Goal: Task Accomplishment & Management: Use online tool/utility

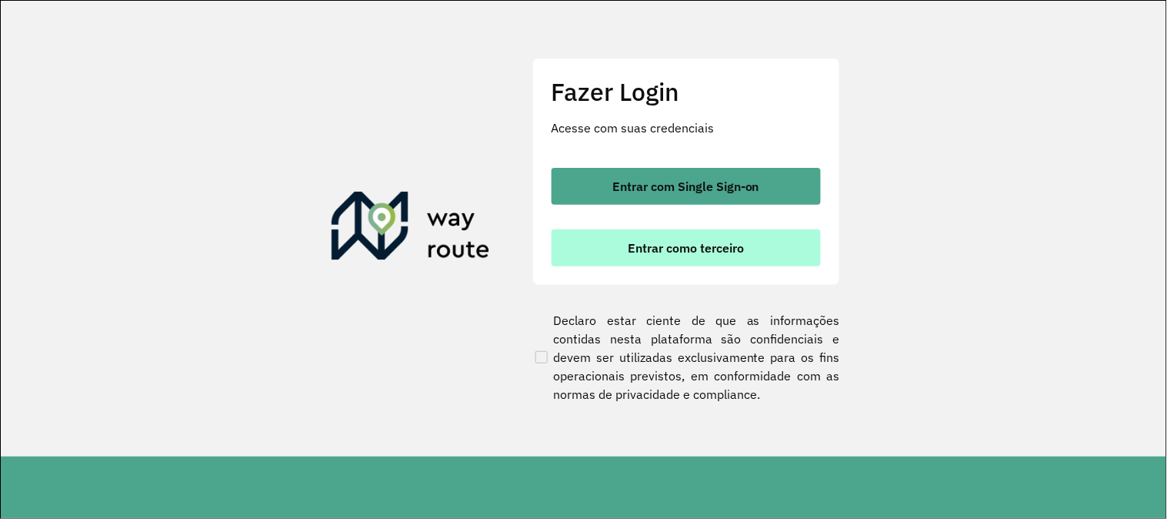
drag, startPoint x: 650, startPoint y: 250, endPoint x: 650, endPoint y: 242, distance: 8.5
click at [650, 249] on span "Entrar como terceiro" at bounding box center [686, 248] width 116 height 12
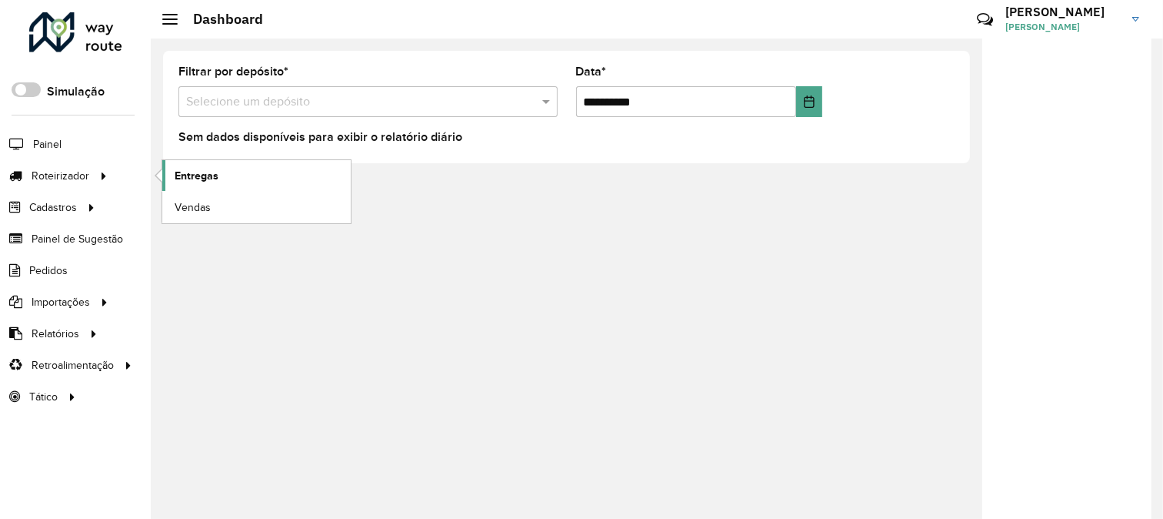
click at [209, 173] on span "Entregas" at bounding box center [197, 176] width 44 height 16
click at [192, 171] on span "Entregas" at bounding box center [197, 176] width 44 height 16
click at [221, 175] on link "Entregas" at bounding box center [256, 175] width 188 height 31
click at [206, 172] on span "Entregas" at bounding box center [197, 176] width 44 height 16
click at [210, 170] on span "Entregas" at bounding box center [197, 176] width 44 height 16
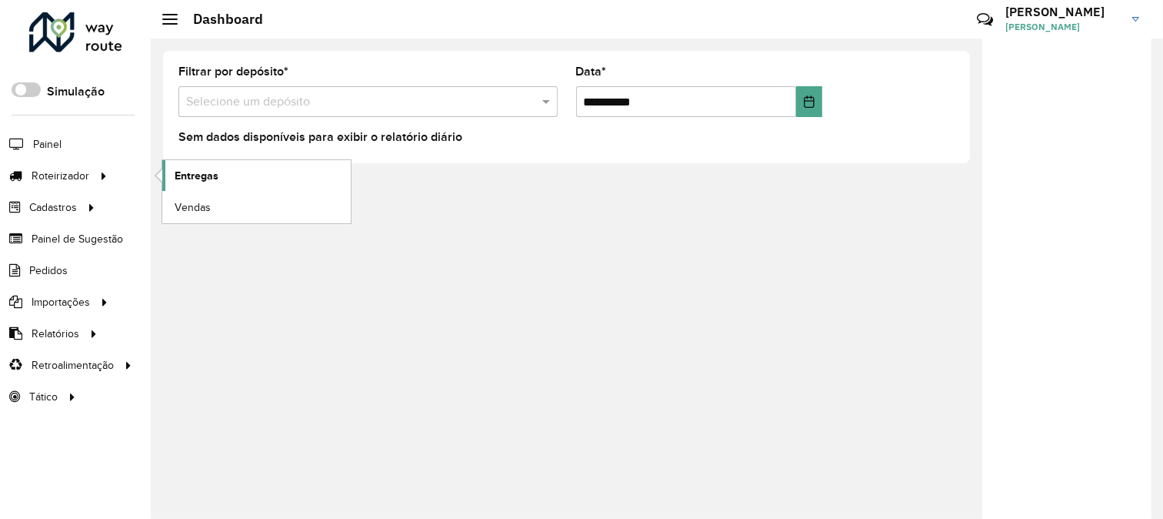
click at [197, 168] on span "Entregas" at bounding box center [197, 176] width 44 height 16
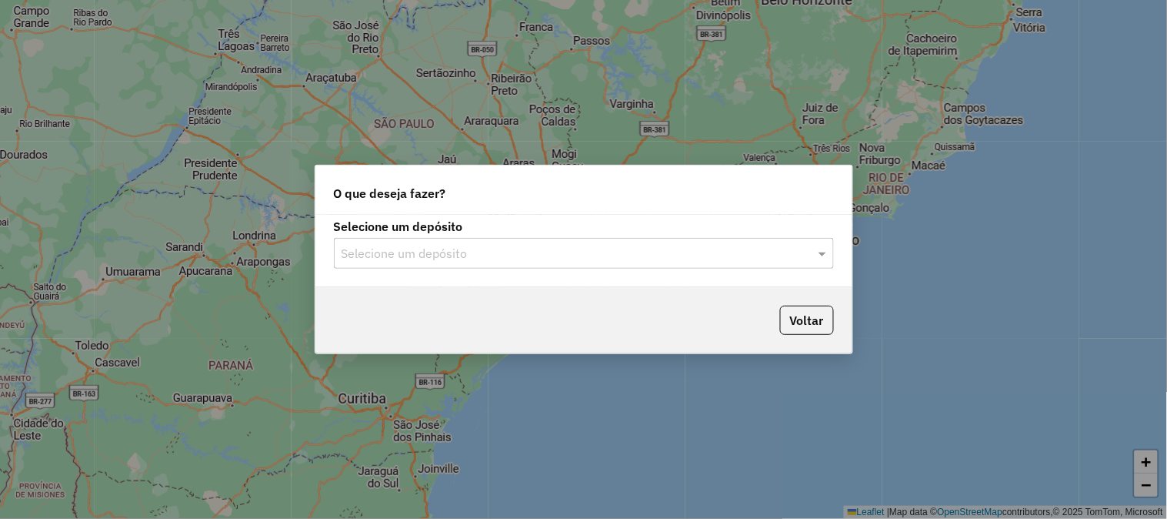
click at [549, 255] on input "text" at bounding box center [569, 254] width 454 height 18
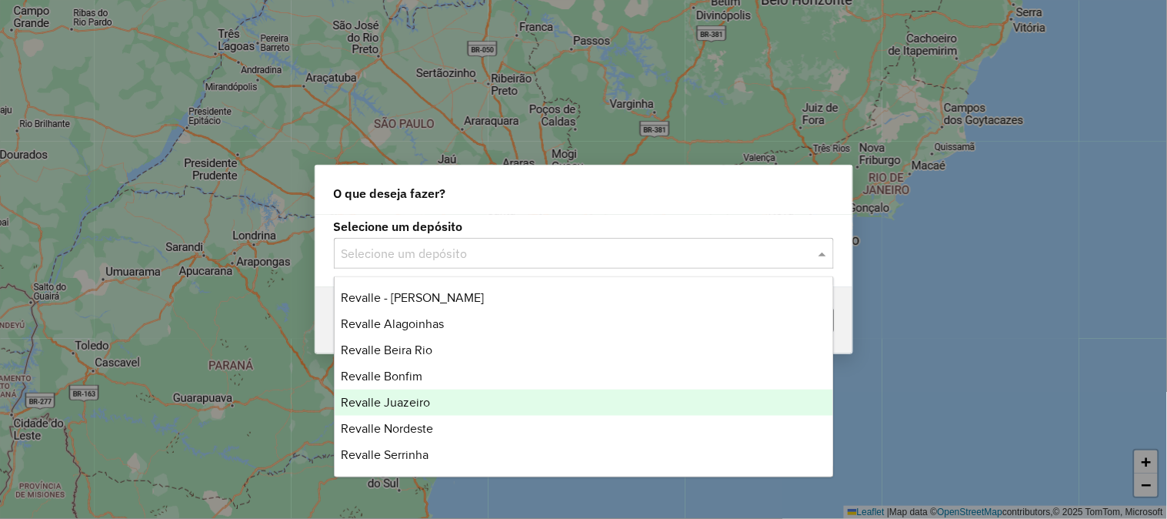
click at [449, 409] on div "Revalle Juazeiro" at bounding box center [584, 402] width 499 height 26
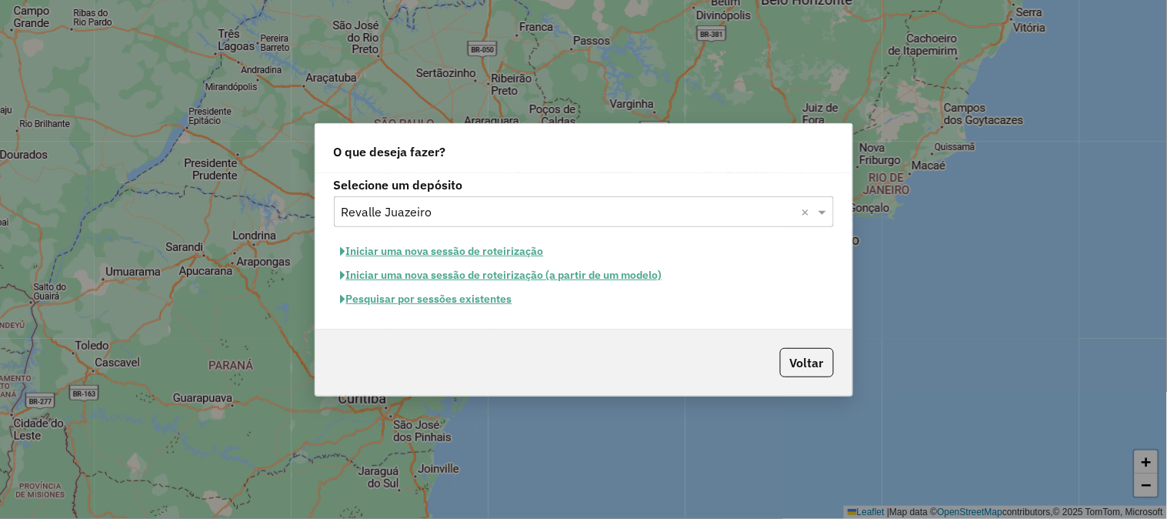
click at [489, 302] on button "Pesquisar por sessões existentes" at bounding box center [426, 299] width 185 height 24
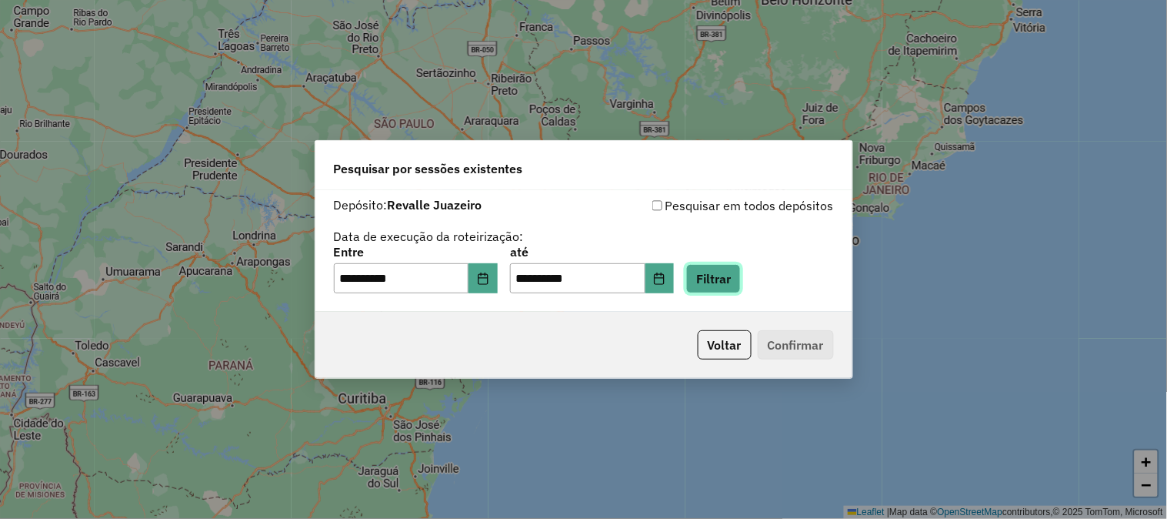
click at [736, 277] on button "Filtrar" at bounding box center [713, 278] width 55 height 29
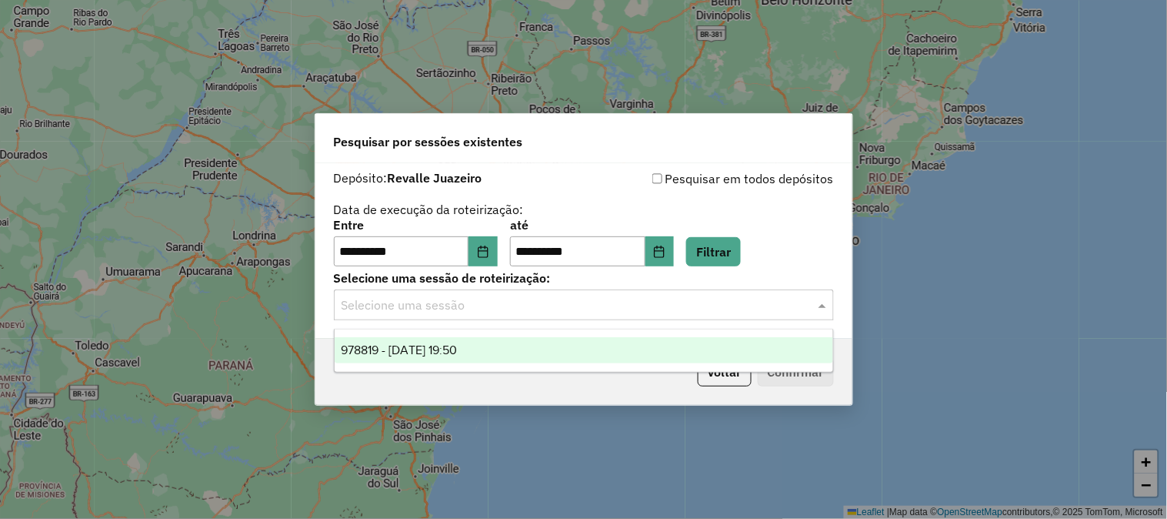
click at [490, 309] on input "text" at bounding box center [569, 305] width 454 height 18
click at [457, 344] on span "978819 - 13/08/2025 19:50" at bounding box center [399, 349] width 116 height 13
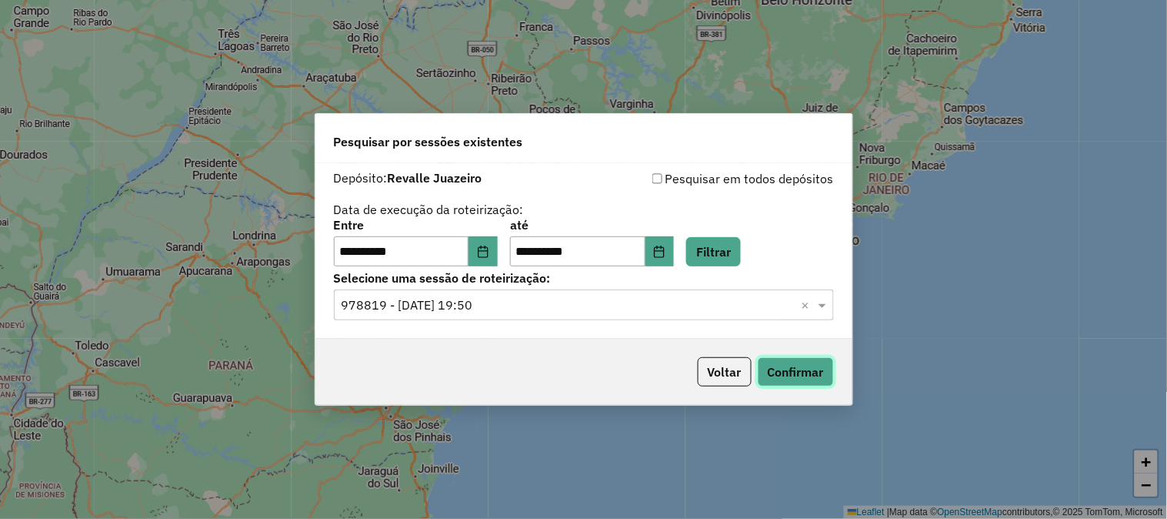
click at [813, 375] on button "Confirmar" at bounding box center [796, 371] width 76 height 29
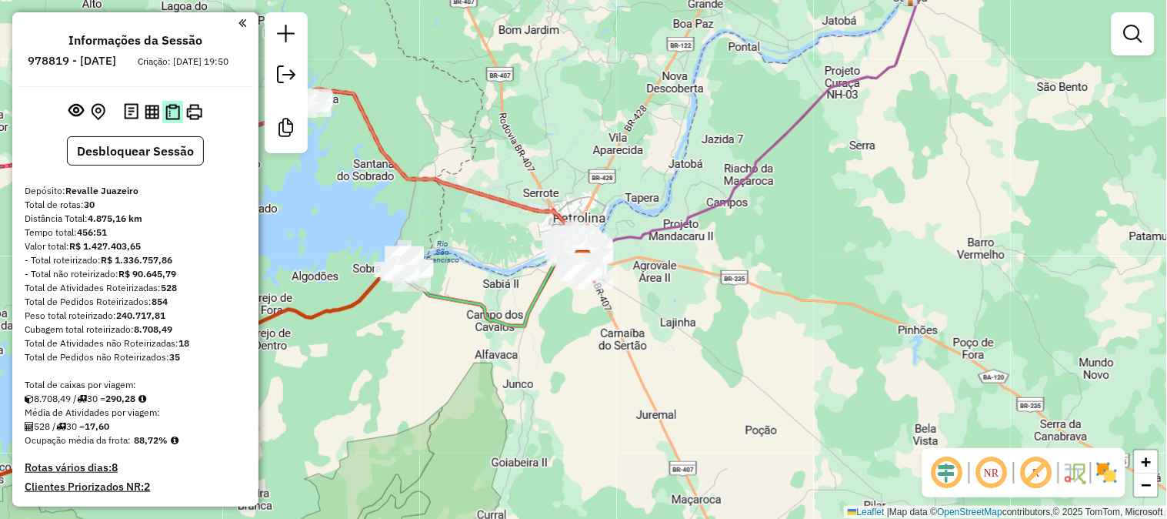
click at [177, 120] on img at bounding box center [172, 112] width 15 height 16
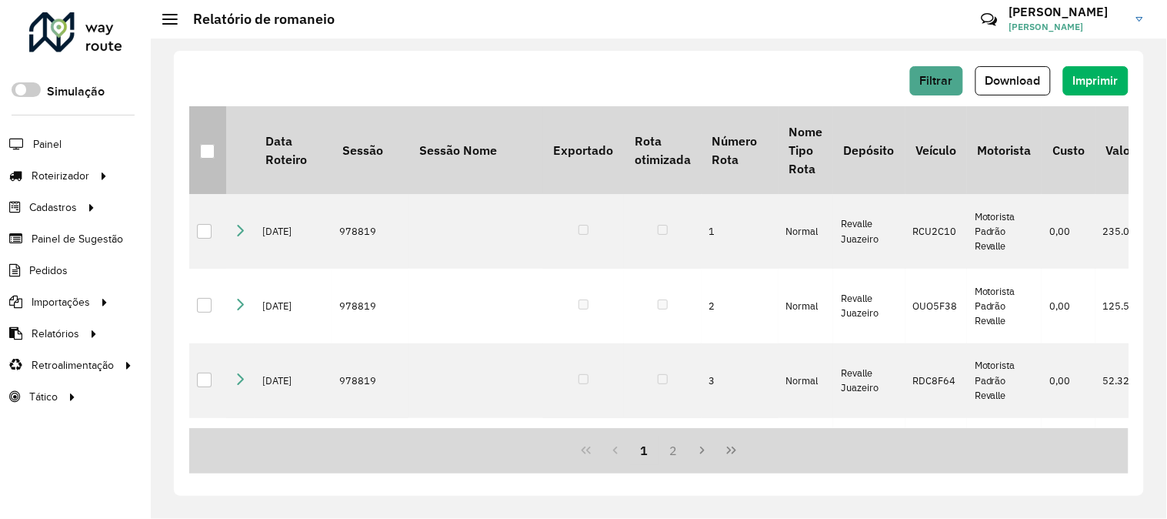
click at [213, 152] on div at bounding box center [207, 151] width 15 height 15
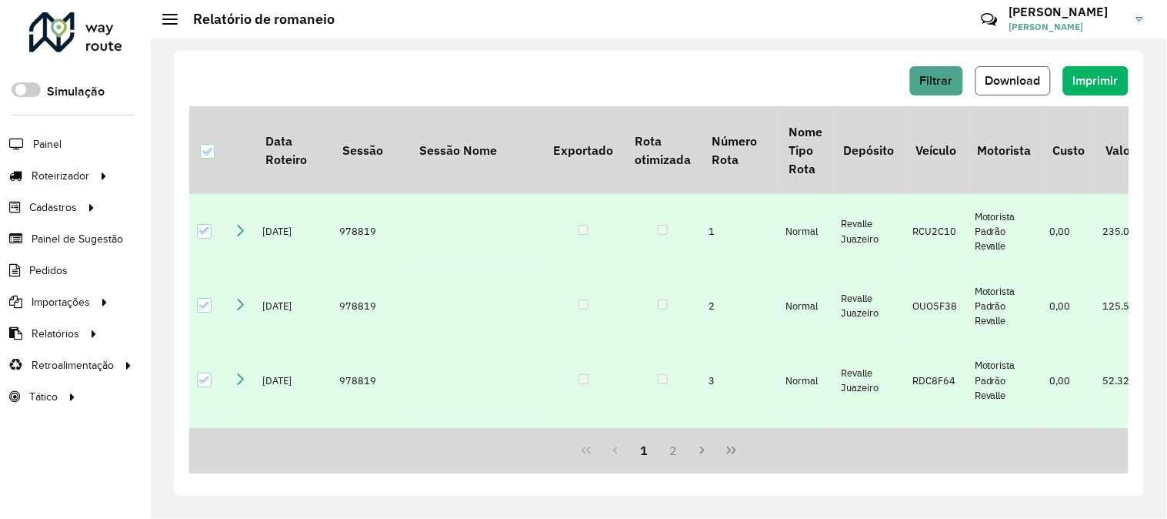
click at [1026, 78] on span "Download" at bounding box center [1013, 80] width 55 height 13
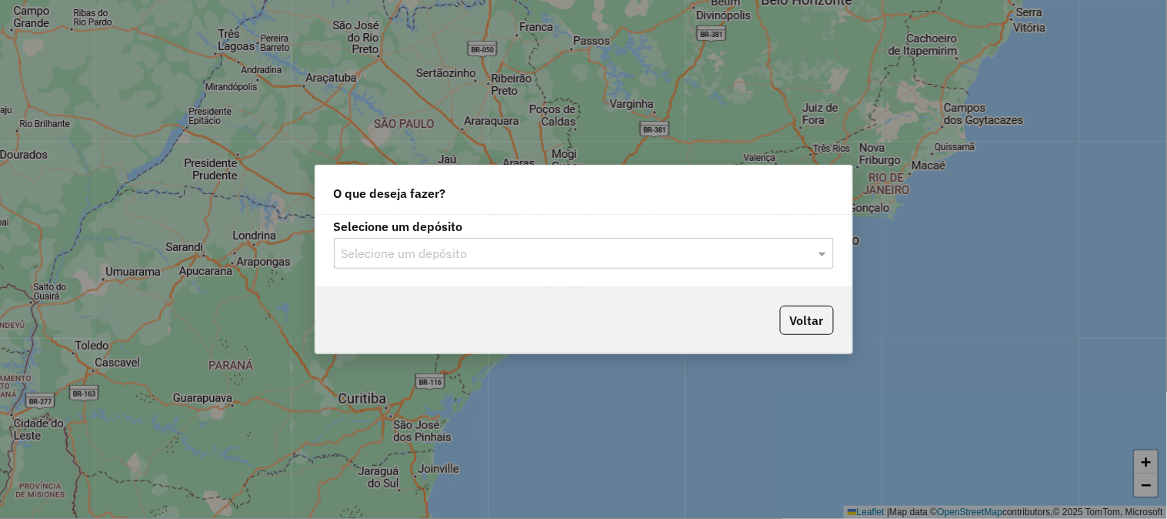
click at [539, 227] on label "Selecione um depósito" at bounding box center [584, 226] width 500 height 18
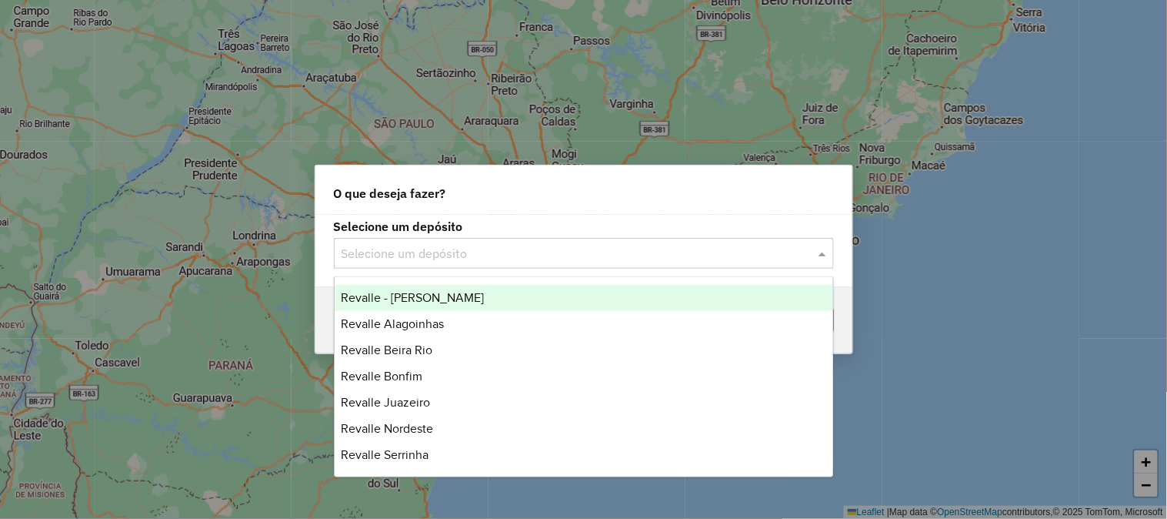
click at [534, 241] on div "Selecione um depósito" at bounding box center [584, 253] width 500 height 31
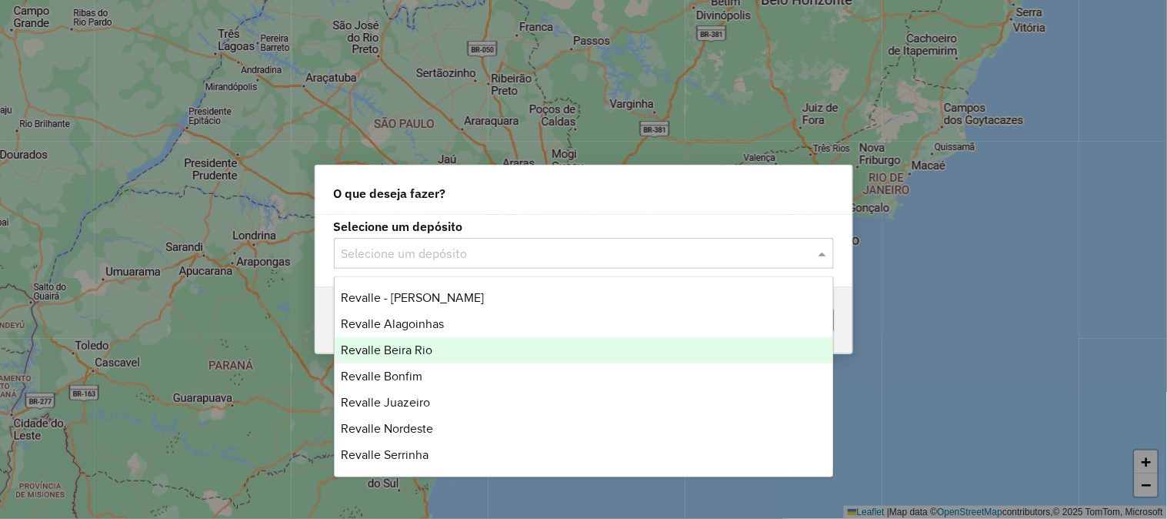
click at [471, 360] on div "Revalle Beira Rio" at bounding box center [584, 350] width 499 height 26
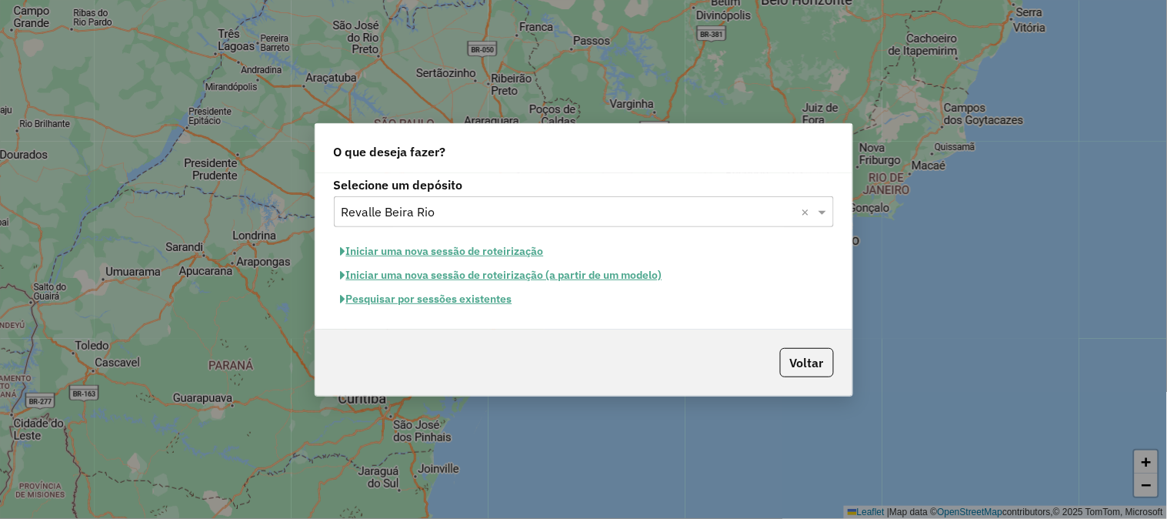
click at [471, 293] on button "Pesquisar por sessões existentes" at bounding box center [426, 299] width 185 height 24
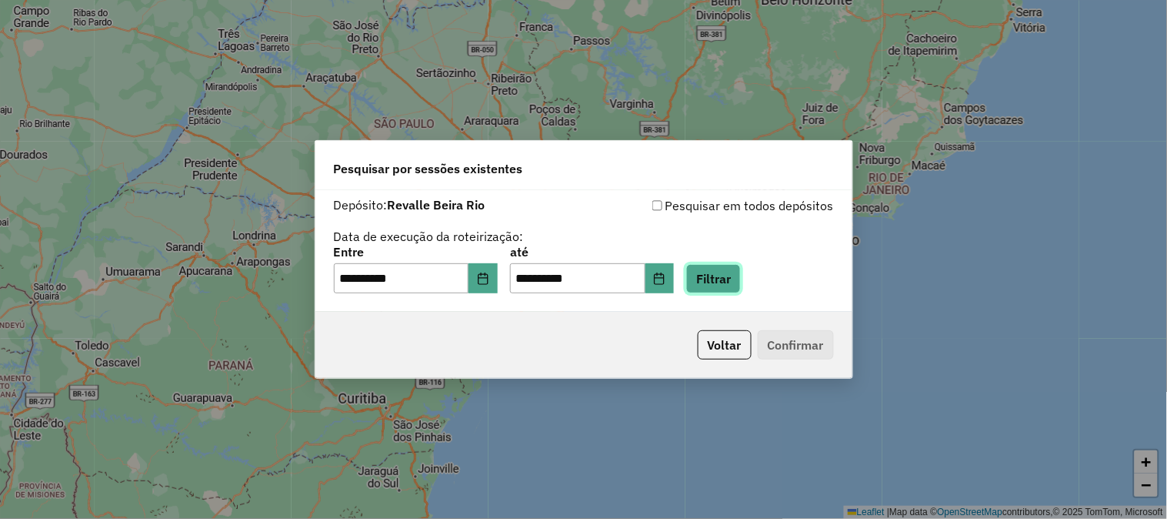
click at [726, 269] on button "Filtrar" at bounding box center [713, 278] width 55 height 29
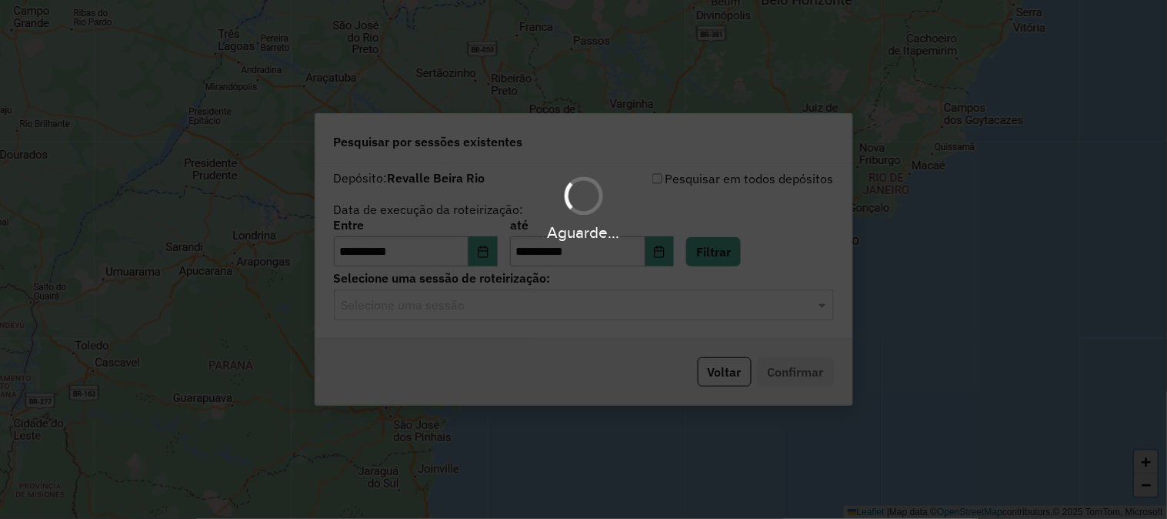
drag, startPoint x: 523, startPoint y: 312, endPoint x: 521, endPoint y: 301, distance: 11.8
click at [524, 304] on hb-app "**********" at bounding box center [583, 259] width 1167 height 519
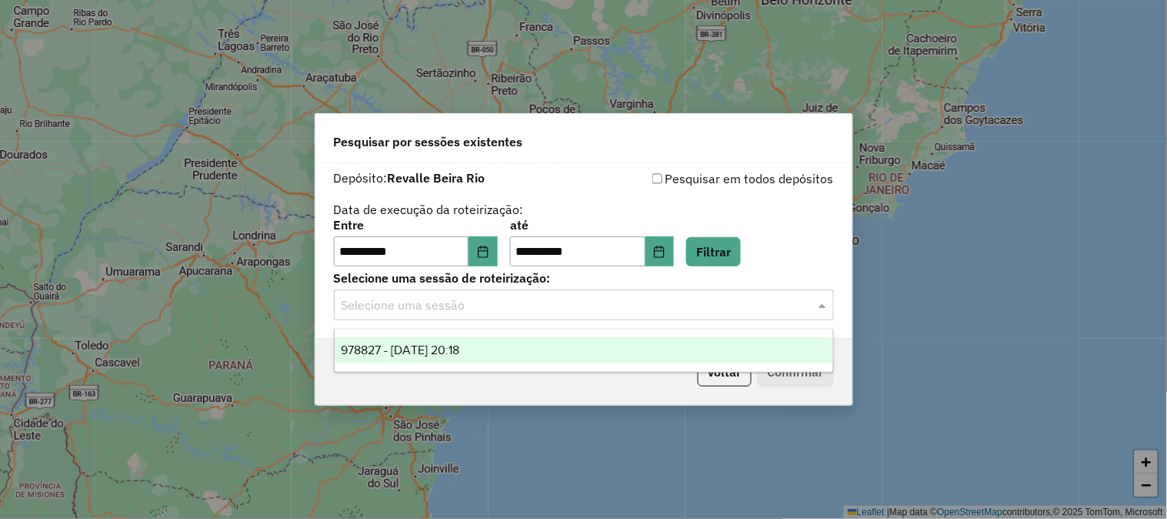
click at [467, 302] on input "text" at bounding box center [569, 305] width 454 height 18
click at [459, 346] on span "978827 - 13/08/2025 20:18" at bounding box center [400, 349] width 118 height 13
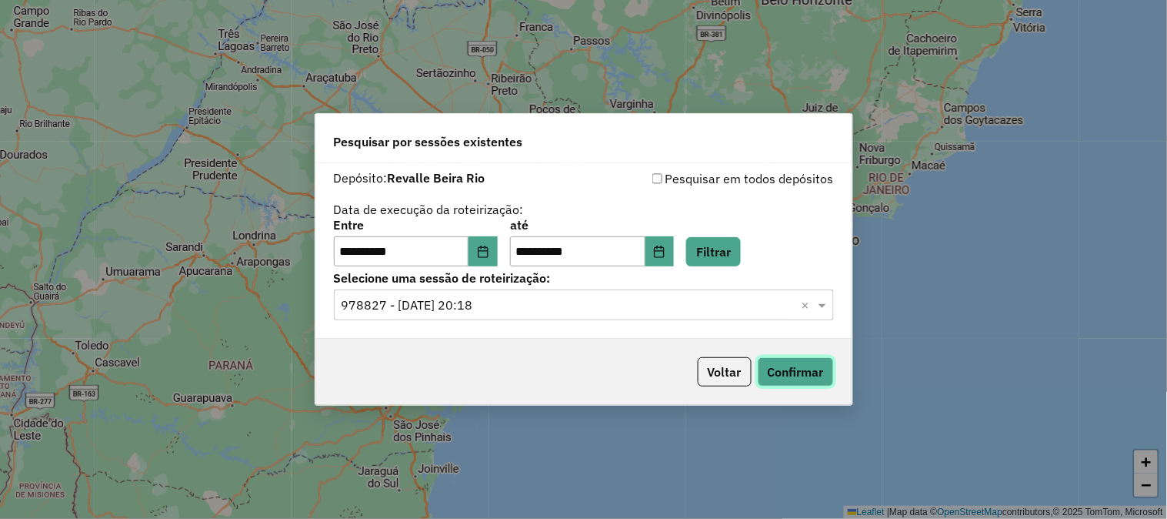
click at [811, 362] on button "Confirmar" at bounding box center [796, 371] width 76 height 29
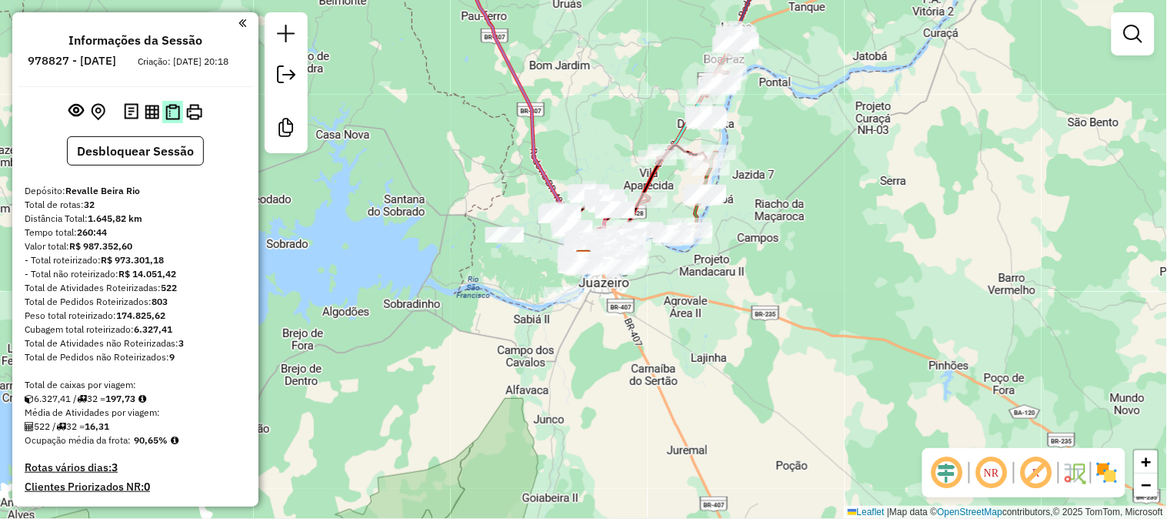
click at [165, 120] on img at bounding box center [172, 112] width 15 height 16
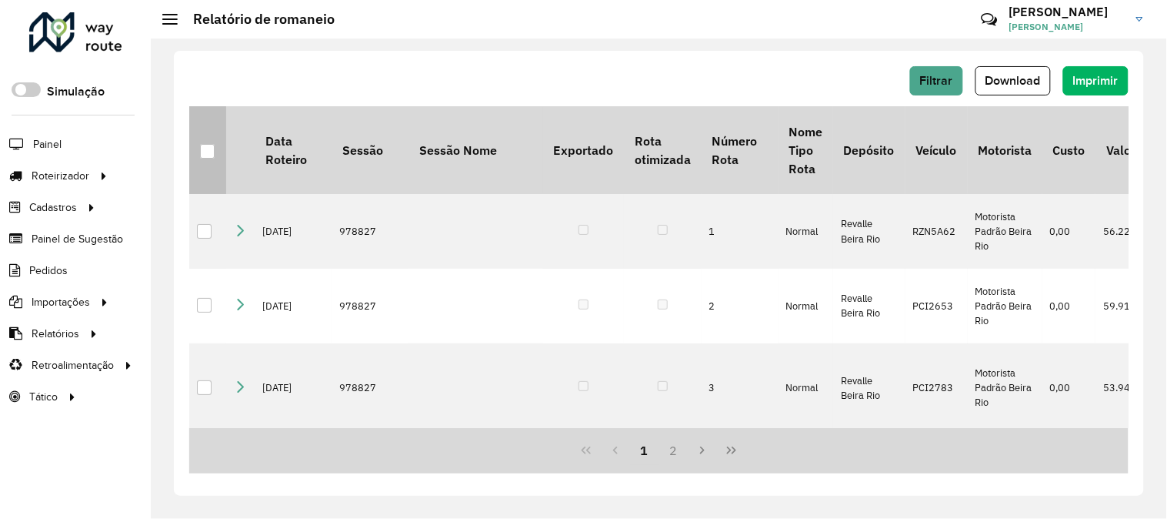
click at [203, 150] on div at bounding box center [207, 151] width 15 height 15
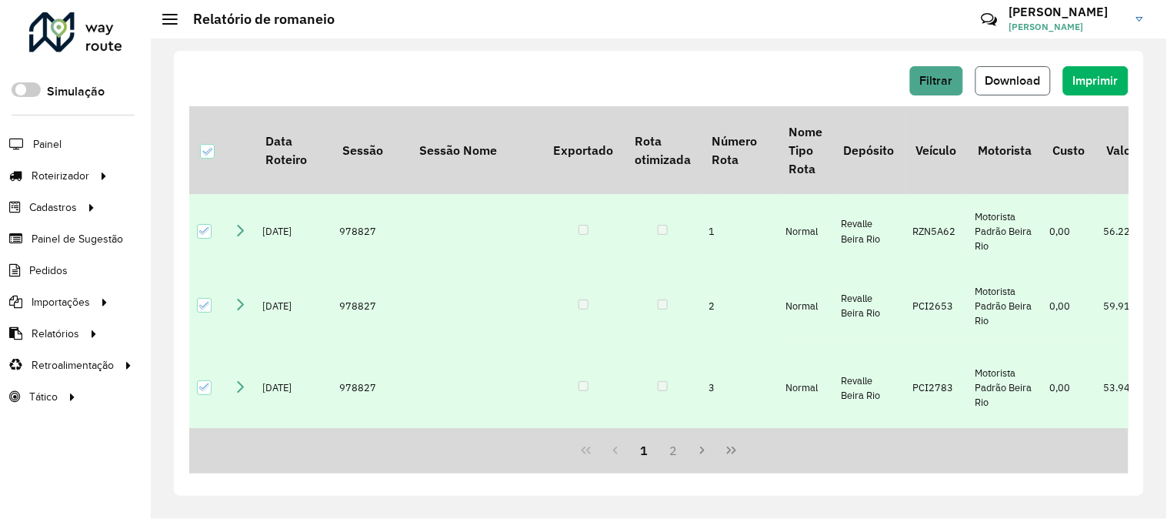
click at [1028, 78] on span "Download" at bounding box center [1013, 80] width 55 height 13
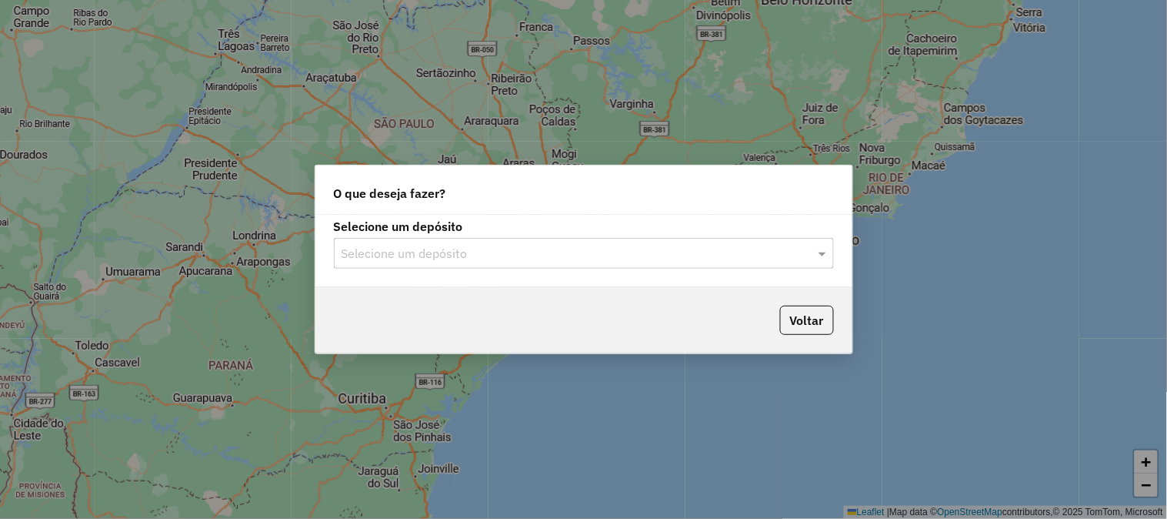
click at [426, 259] on input "text" at bounding box center [569, 254] width 454 height 18
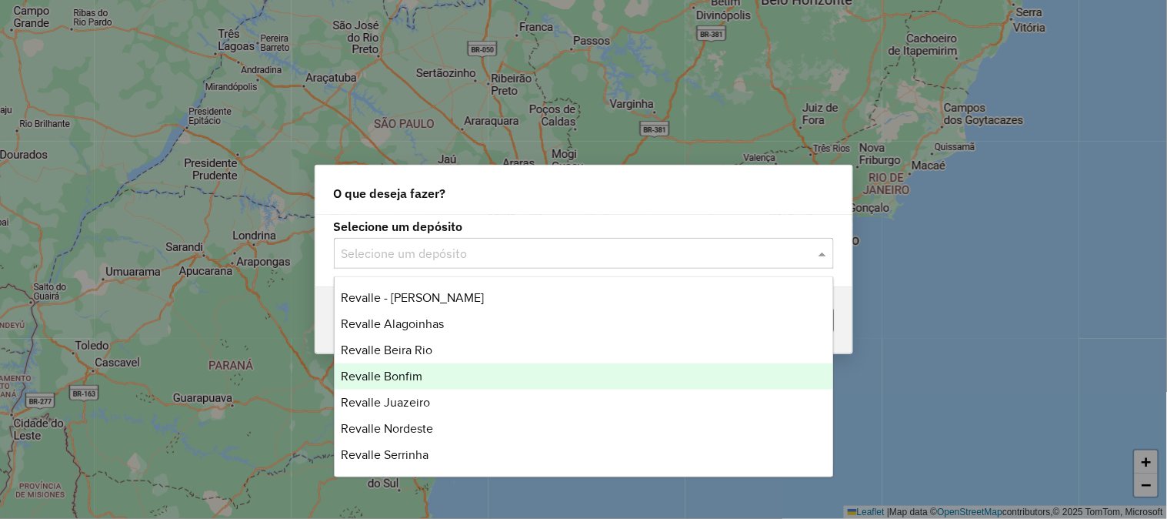
click at [418, 375] on span "Revalle Bonfim" at bounding box center [382, 375] width 82 height 13
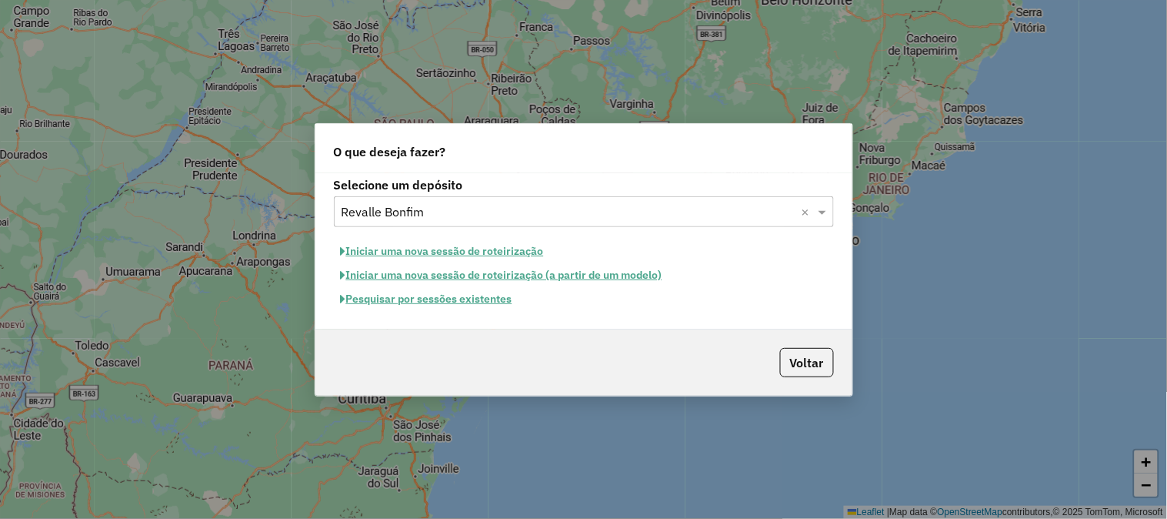
click at [489, 297] on button "Pesquisar por sessões existentes" at bounding box center [426, 299] width 185 height 24
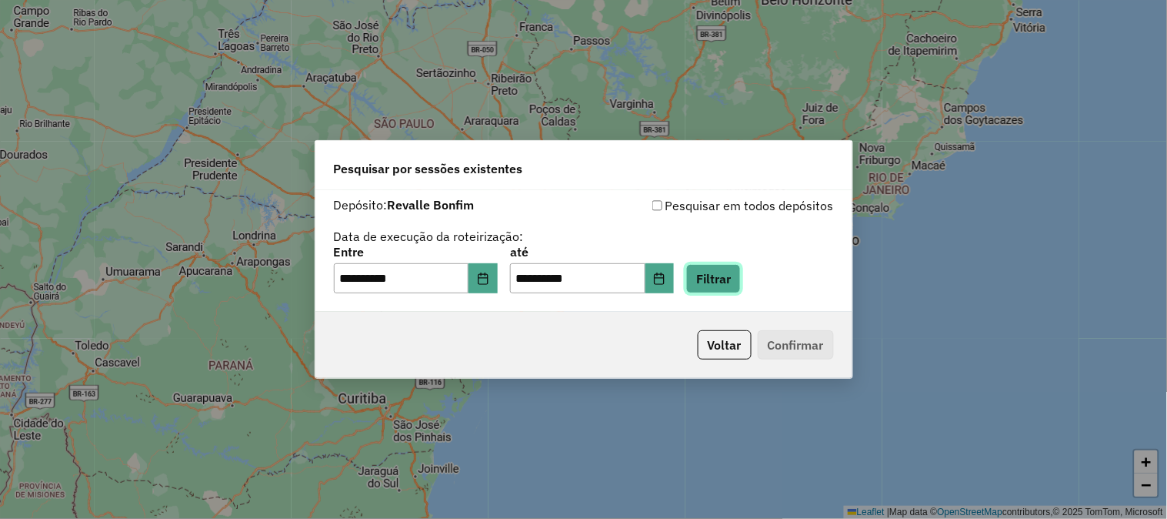
click at [735, 286] on button "Filtrar" at bounding box center [713, 278] width 55 height 29
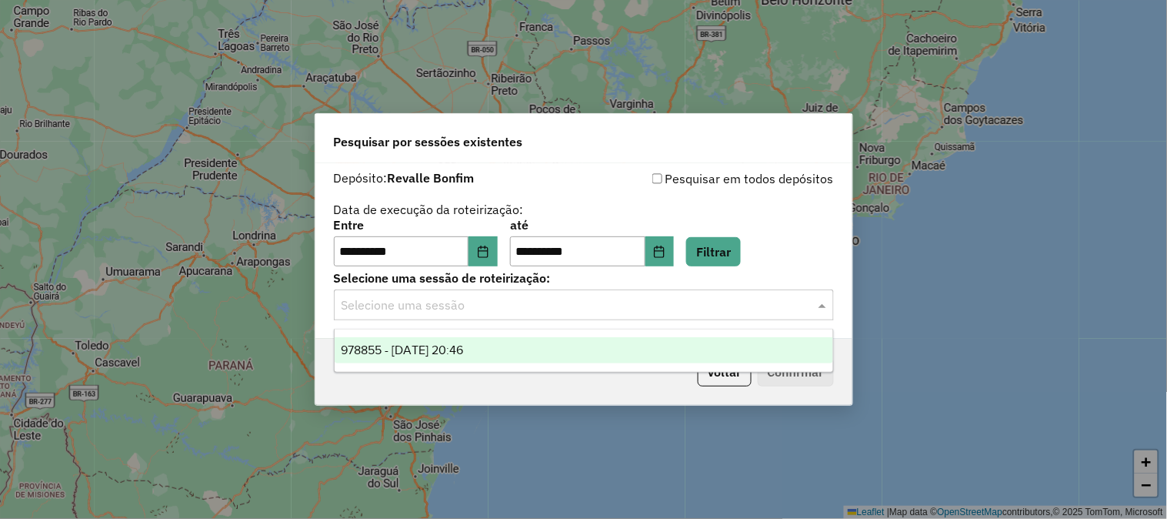
click at [672, 316] on div "Selecione uma sessão" at bounding box center [584, 304] width 500 height 31
click at [585, 358] on div "978855 - 13/08/2025 20:46" at bounding box center [584, 350] width 499 height 26
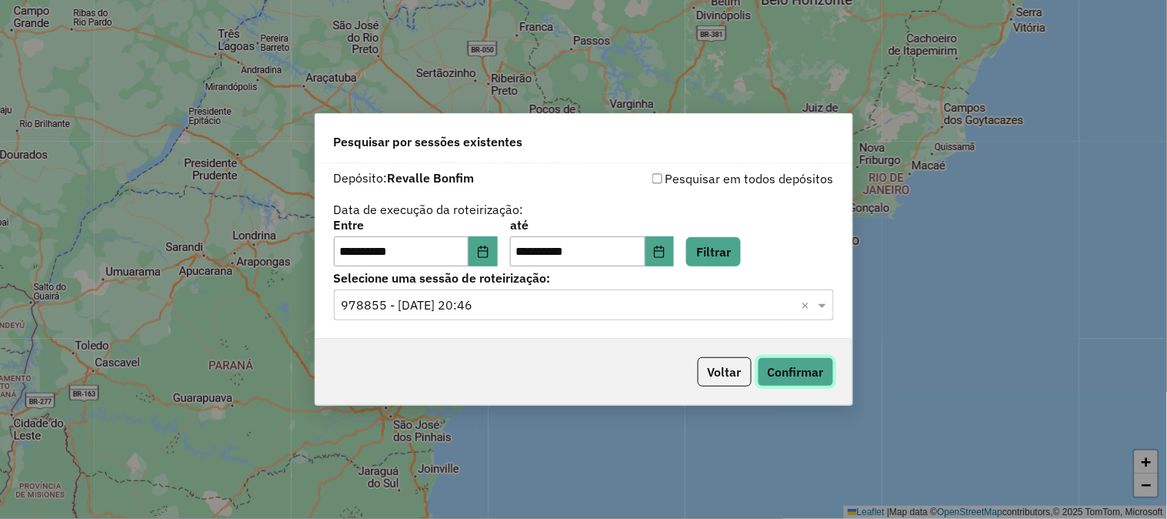
click at [812, 365] on button "Confirmar" at bounding box center [796, 371] width 76 height 29
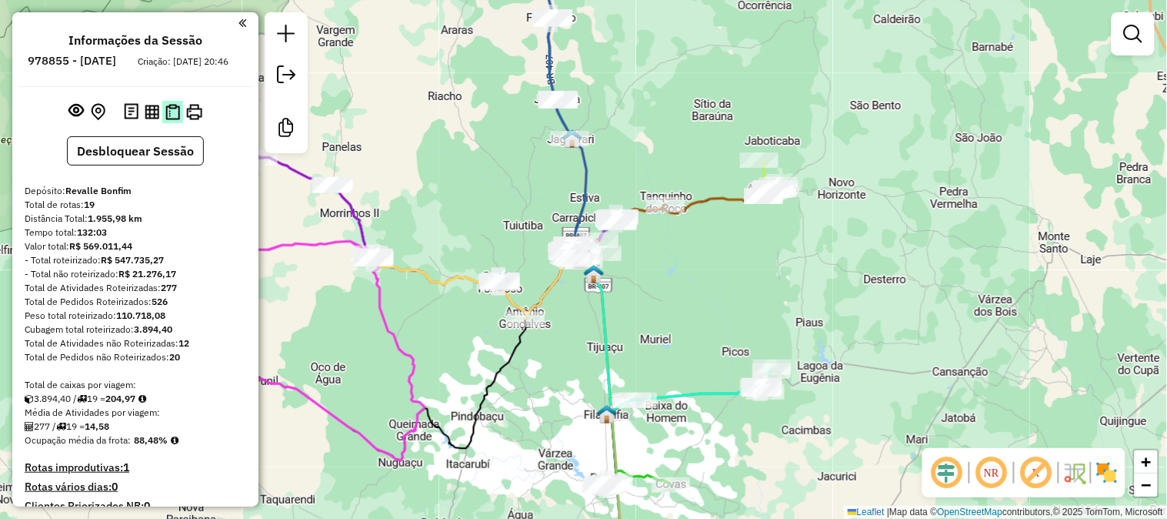
click at [171, 120] on img at bounding box center [172, 112] width 15 height 16
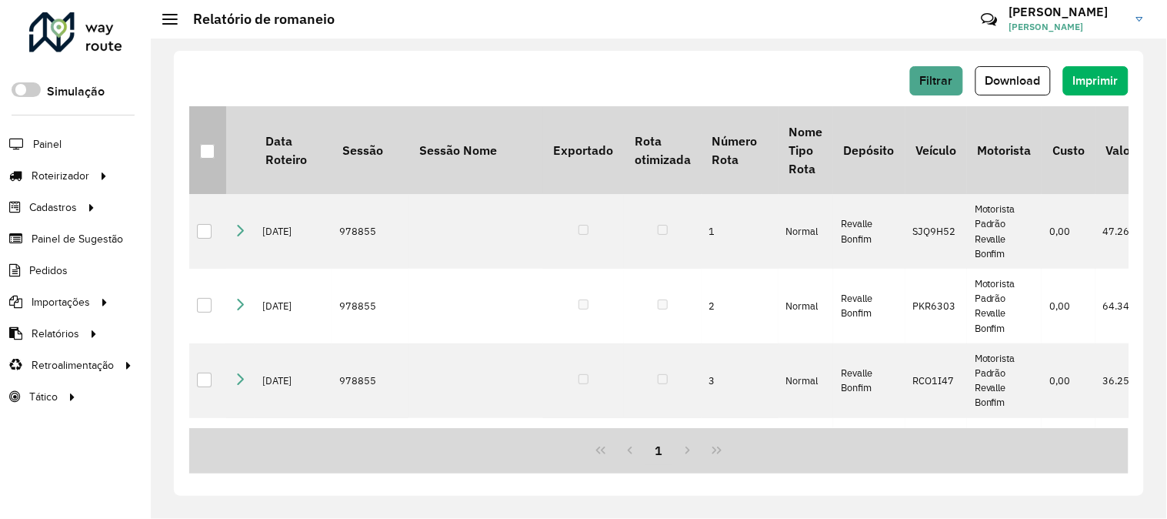
click at [219, 152] on th at bounding box center [207, 150] width 37 height 88
click at [195, 148] on th at bounding box center [207, 150] width 37 height 88
click at [205, 157] on div at bounding box center [207, 151] width 15 height 15
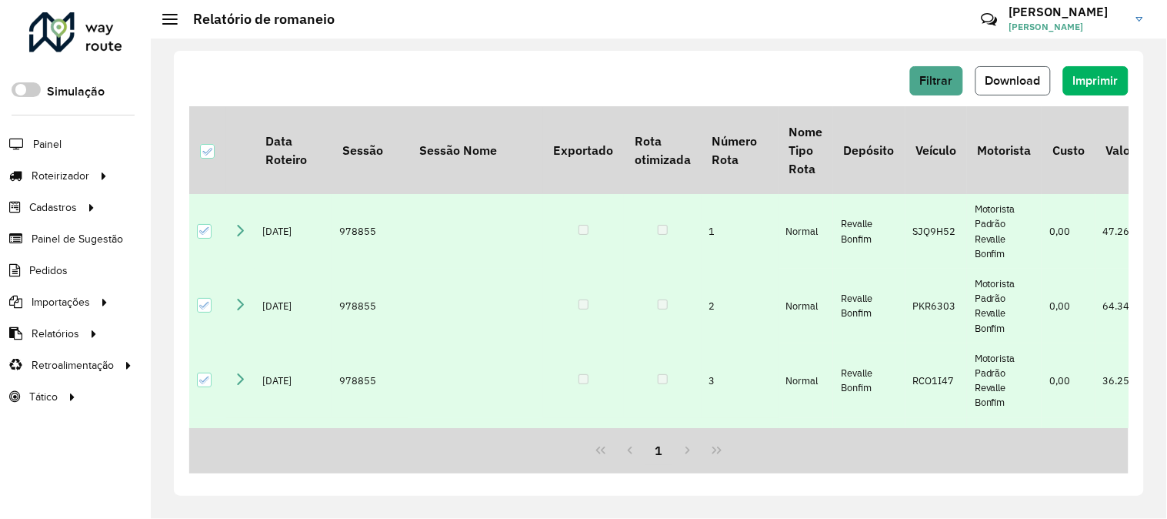
click at [1020, 75] on span "Download" at bounding box center [1013, 80] width 55 height 13
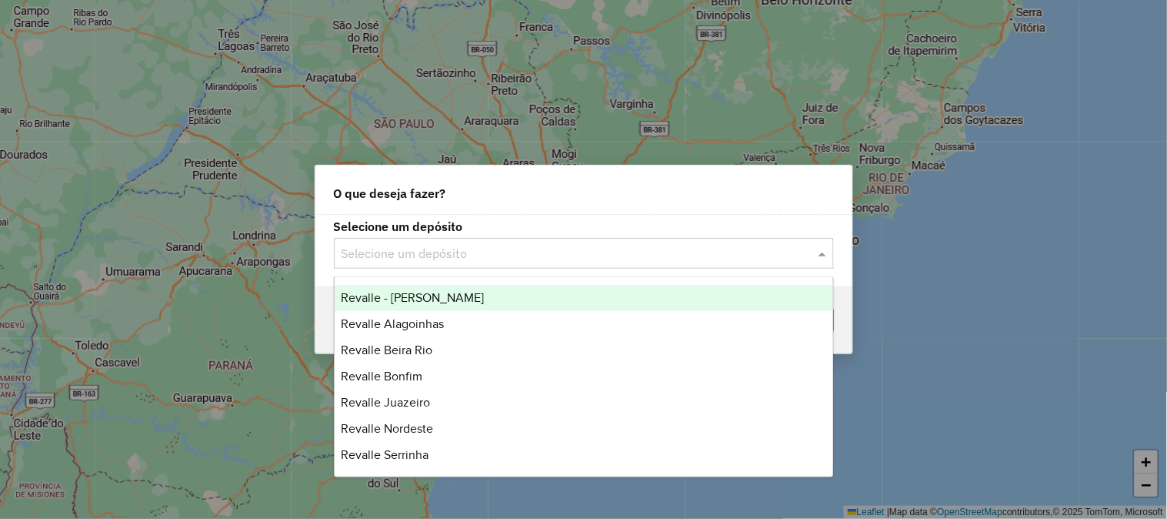
click at [457, 245] on input "text" at bounding box center [569, 254] width 454 height 18
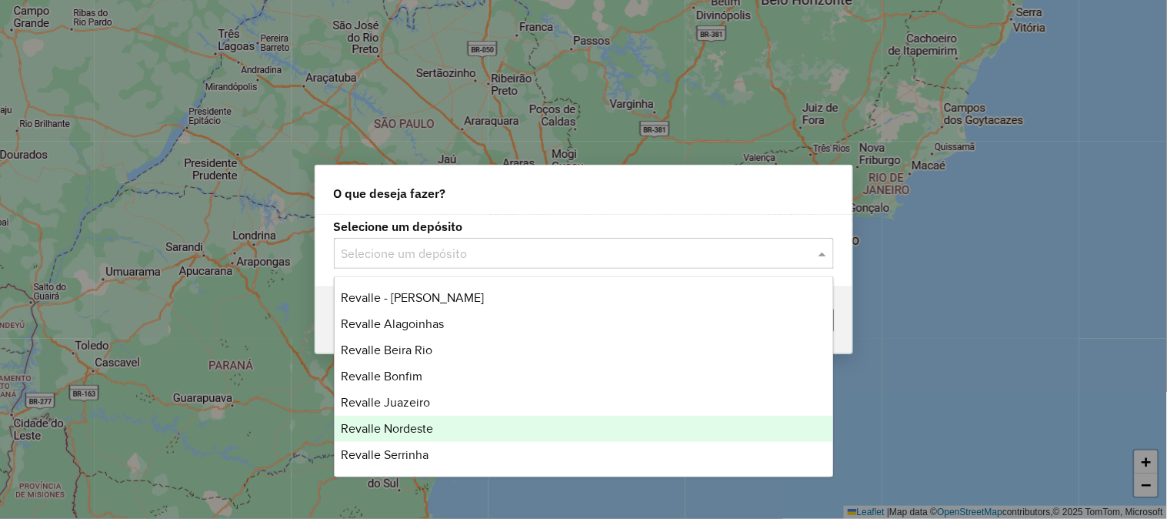
click at [447, 429] on div "Revalle Nordeste" at bounding box center [584, 428] width 499 height 26
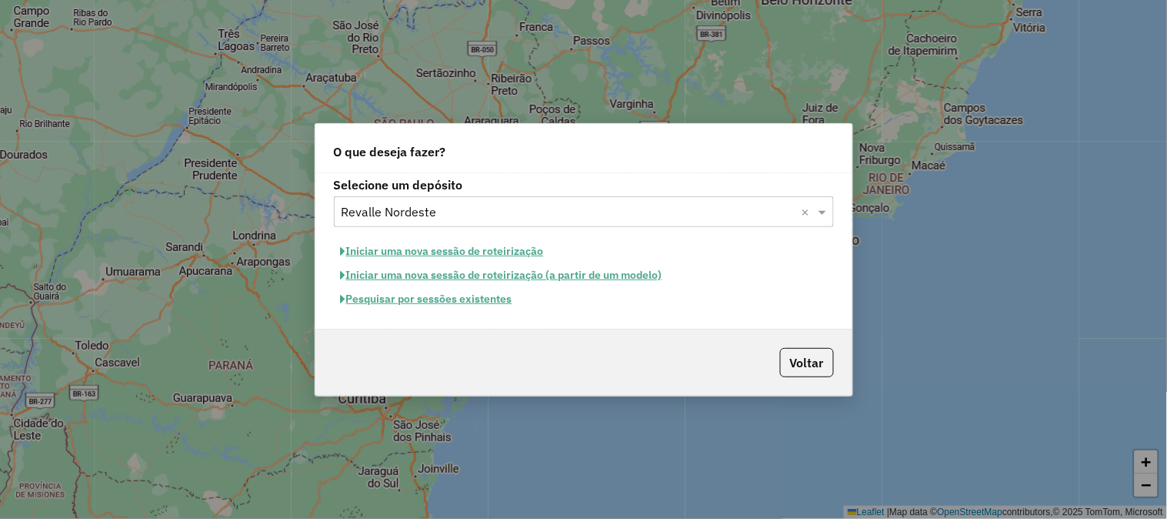
click at [462, 297] on button "Pesquisar por sessões existentes" at bounding box center [426, 299] width 185 height 24
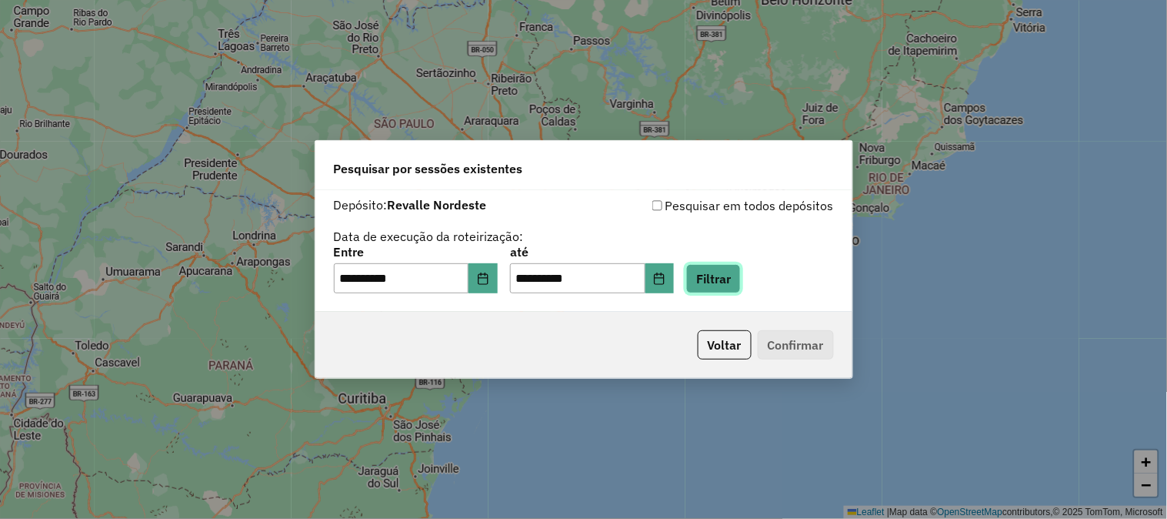
click at [737, 288] on button "Filtrar" at bounding box center [713, 278] width 55 height 29
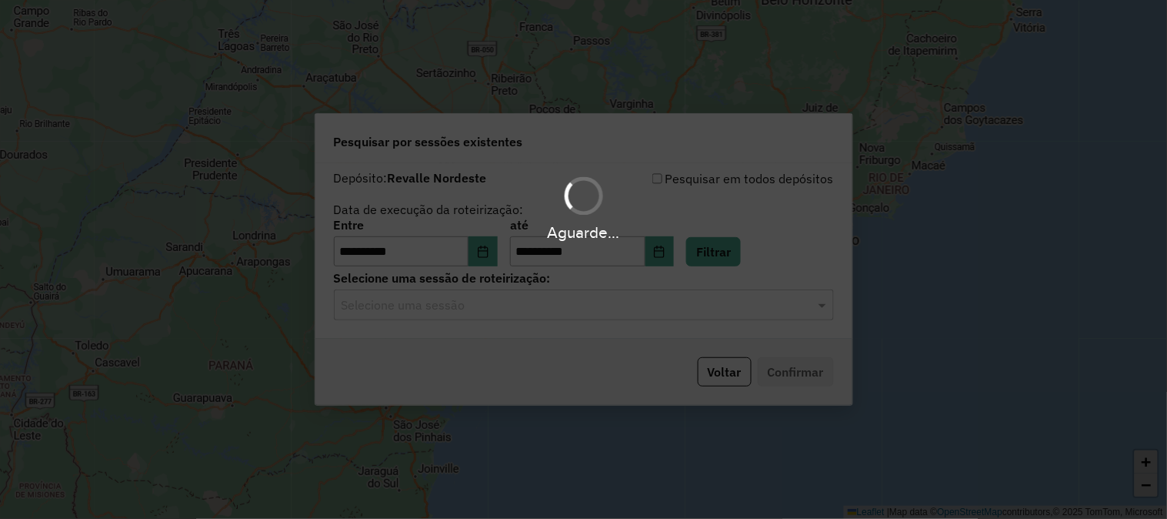
click at [566, 313] on hb-app "**********" at bounding box center [583, 259] width 1167 height 519
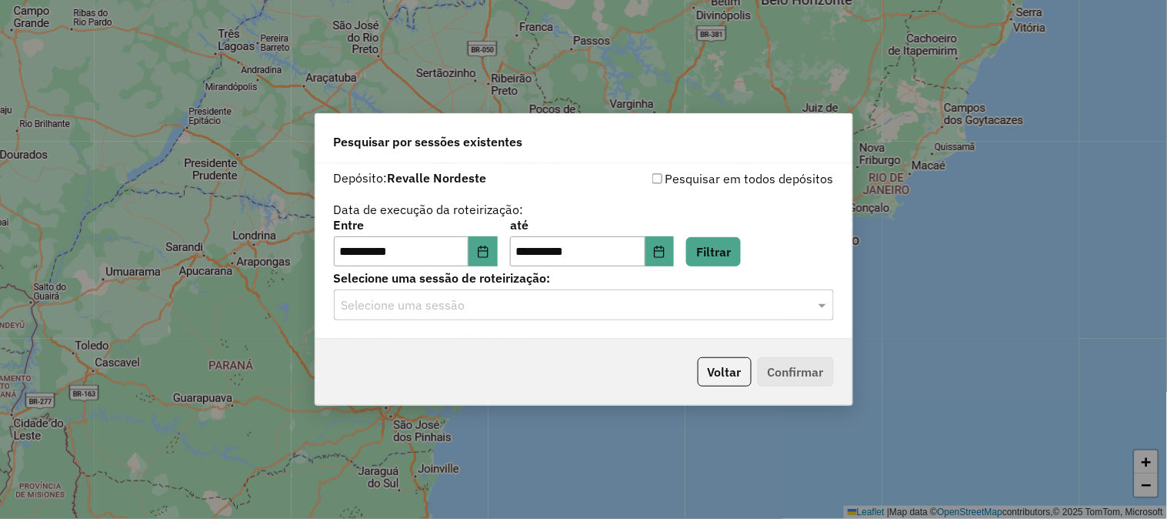
click at [534, 318] on div "Selecione uma sessão" at bounding box center [584, 304] width 500 height 31
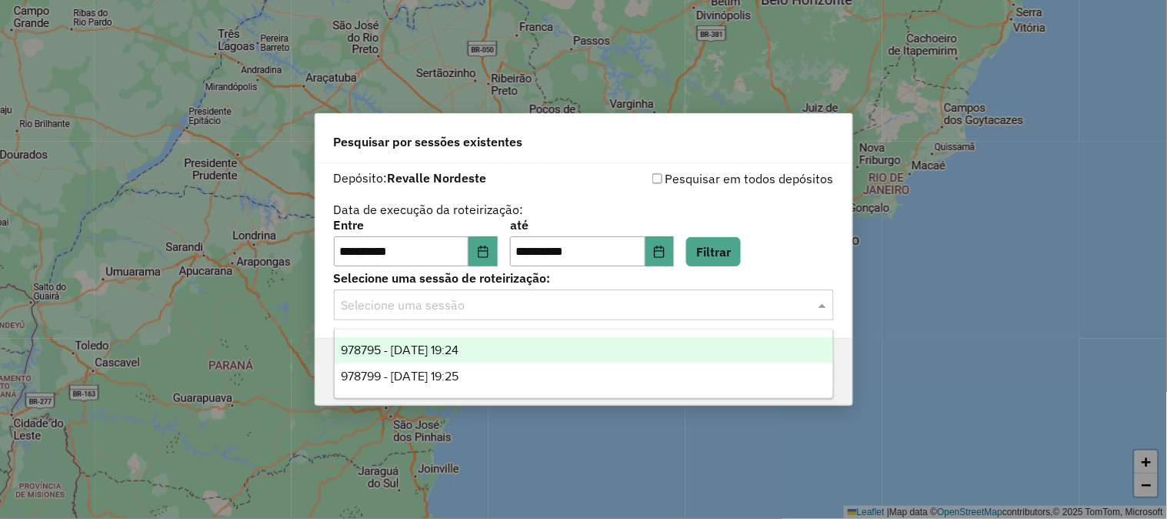
click at [504, 349] on div "978795 - 13/08/2025 19:24" at bounding box center [584, 350] width 499 height 26
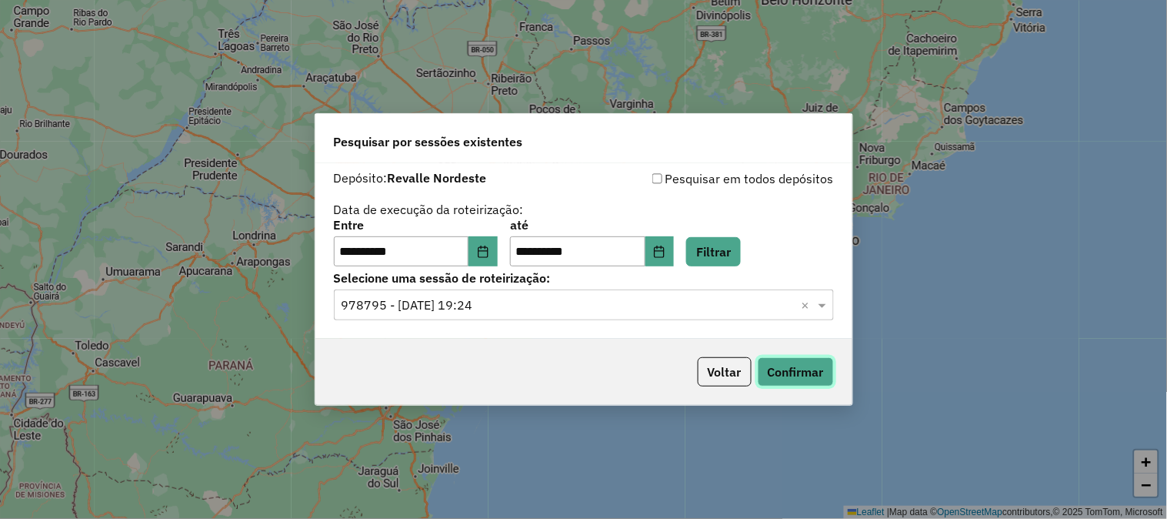
click at [790, 375] on button "Confirmar" at bounding box center [796, 371] width 76 height 29
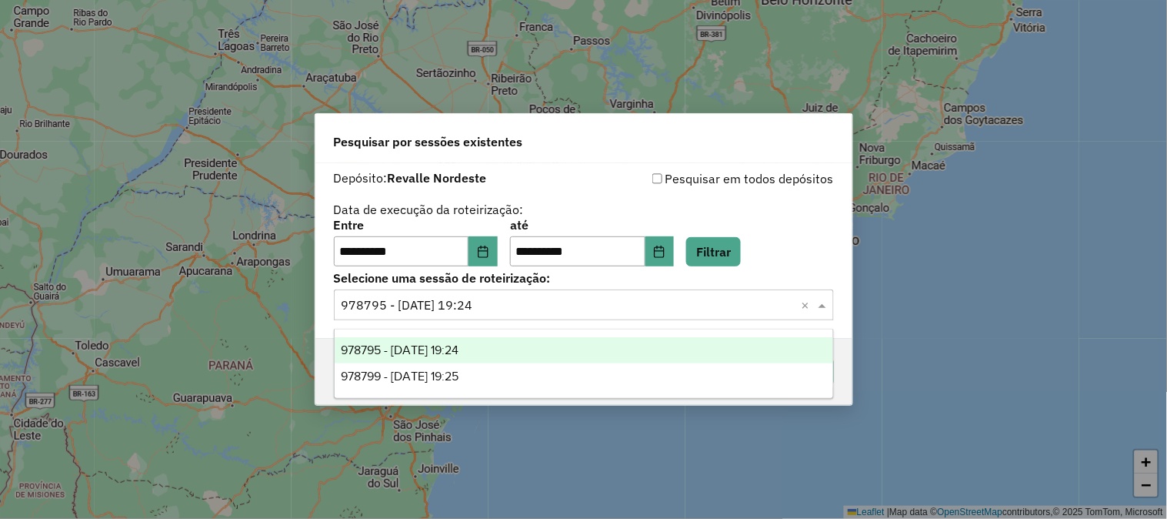
click at [590, 312] on input "text" at bounding box center [569, 305] width 454 height 18
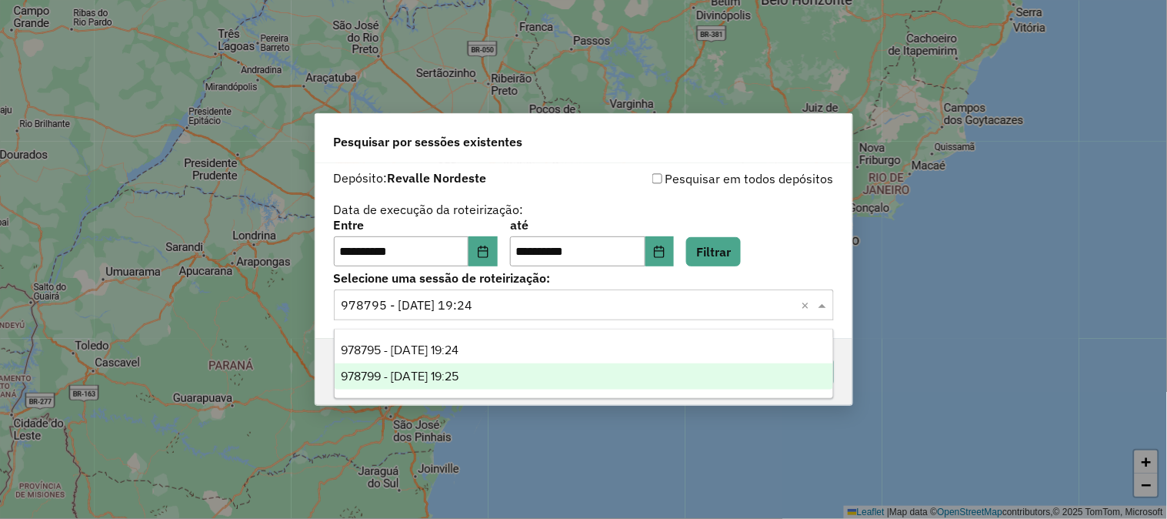
click at [531, 381] on div "978799 - 13/08/2025 19:25" at bounding box center [584, 376] width 499 height 26
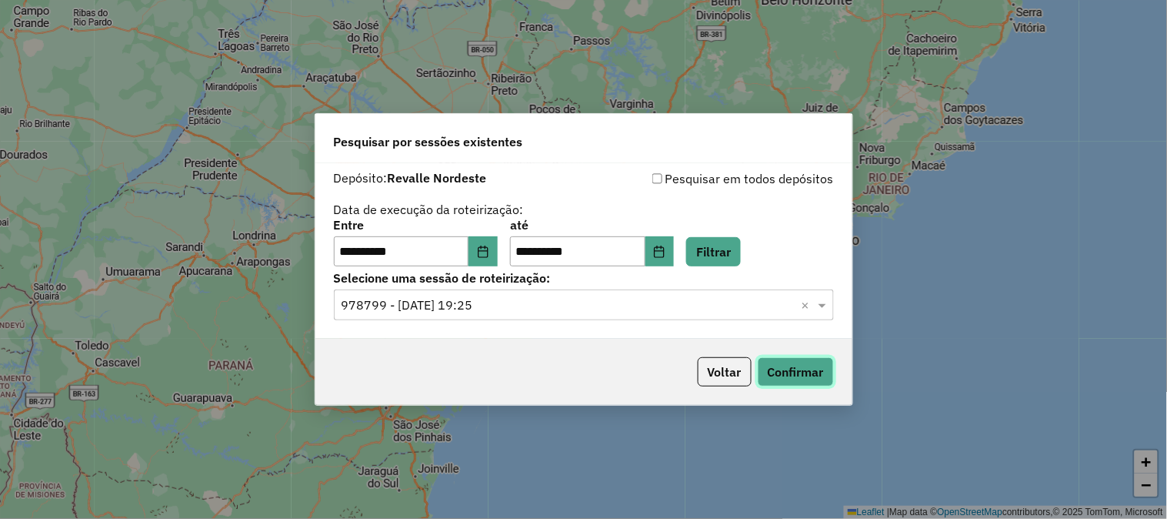
click at [795, 372] on button "Confirmar" at bounding box center [796, 371] width 76 height 29
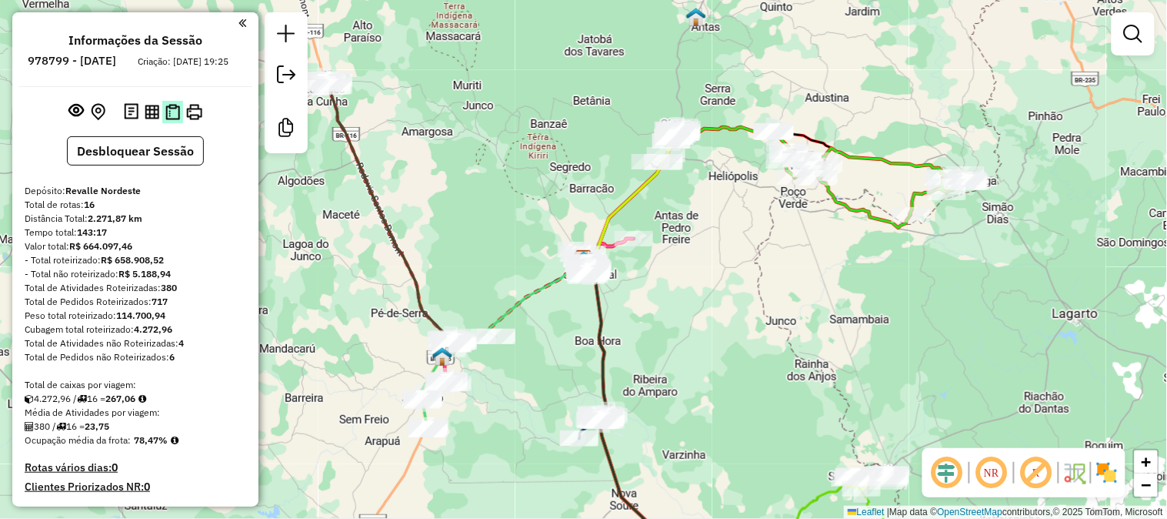
click at [175, 120] on img at bounding box center [172, 112] width 15 height 16
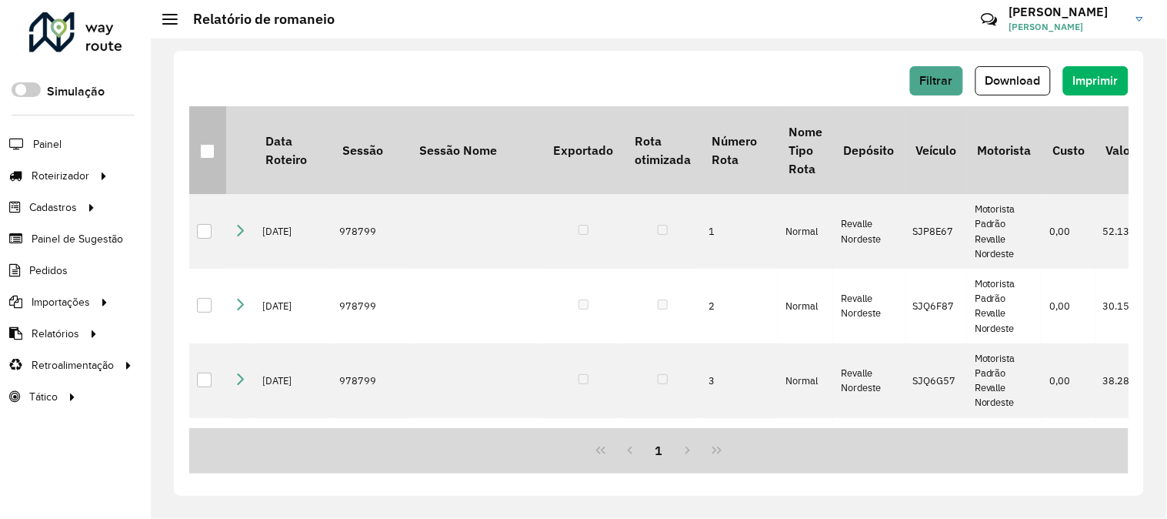
click at [215, 156] on th at bounding box center [207, 150] width 37 height 88
click at [203, 155] on div at bounding box center [207, 151] width 15 height 15
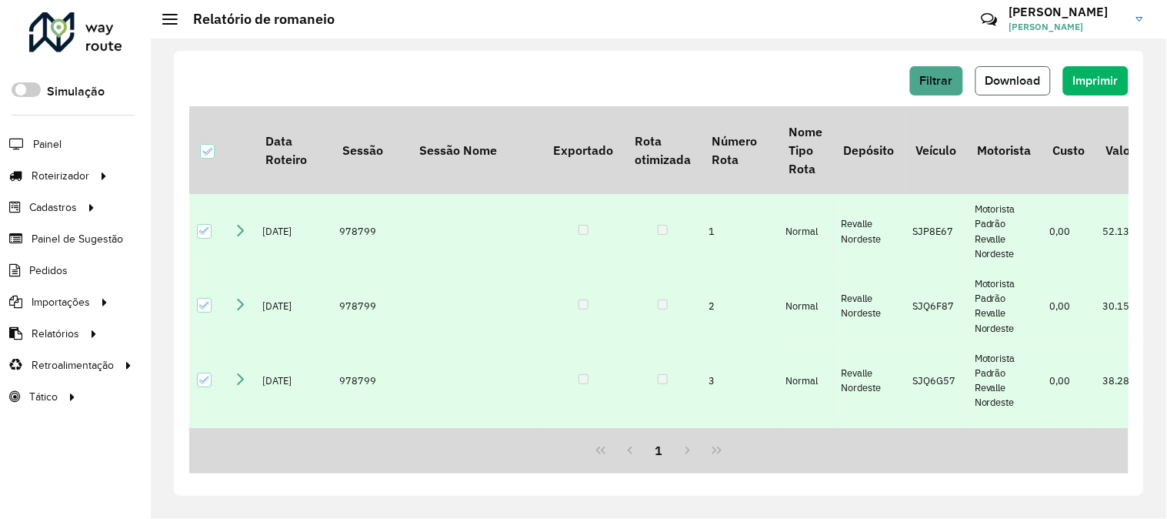
click at [1026, 72] on button "Download" at bounding box center [1013, 80] width 75 height 29
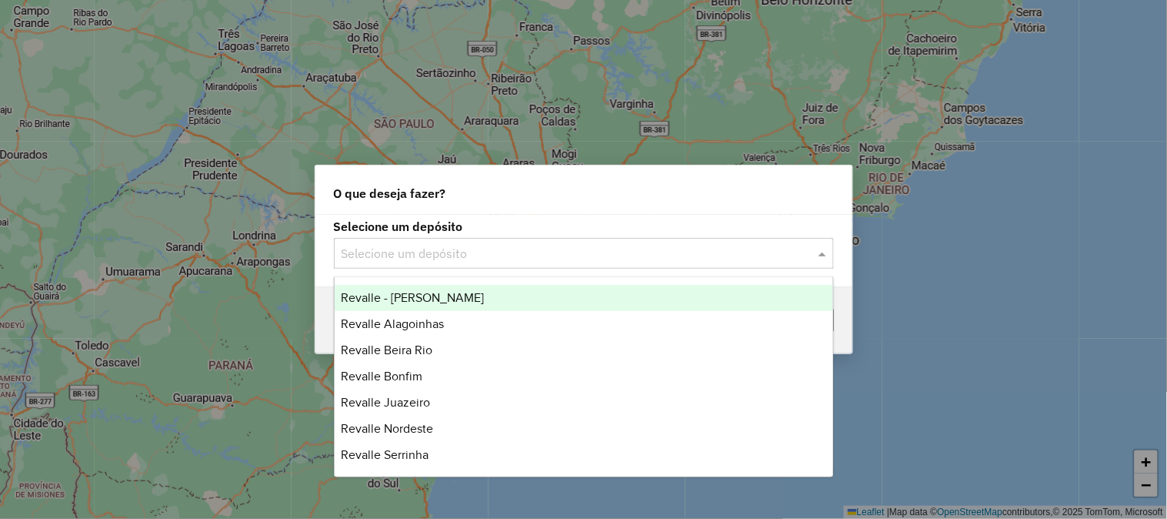
click at [534, 242] on div "Selecione um depósito" at bounding box center [584, 253] width 500 height 31
click at [447, 299] on span "Revalle - [PERSON_NAME]" at bounding box center [412, 297] width 143 height 13
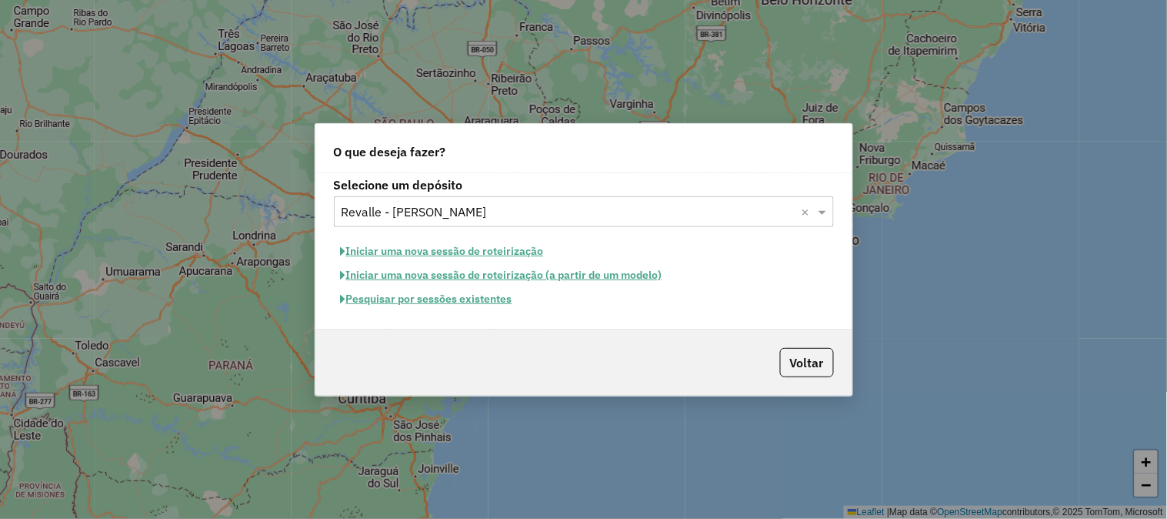
click at [462, 302] on button "Pesquisar por sessões existentes" at bounding box center [426, 299] width 185 height 24
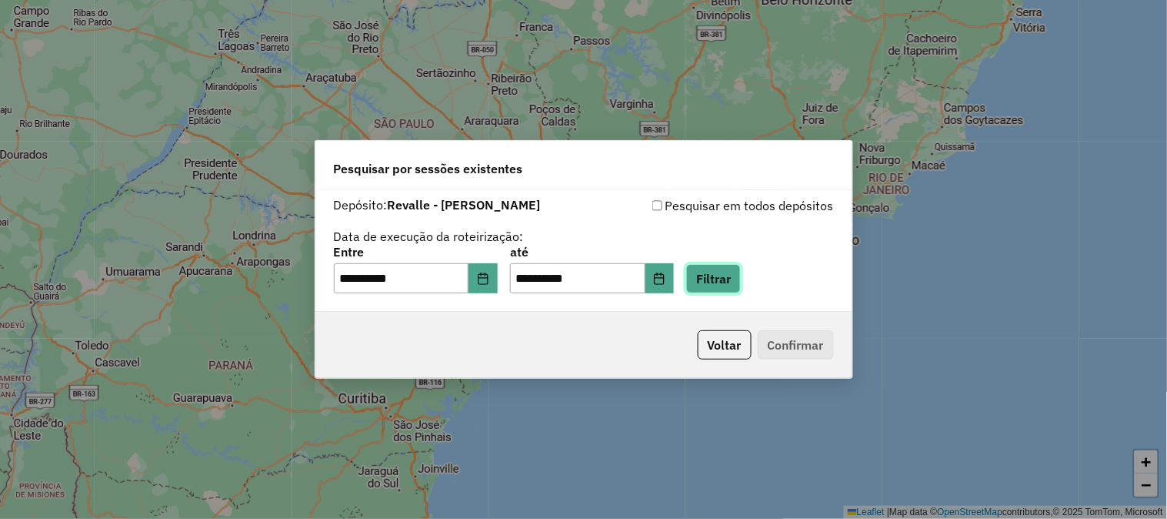
click at [739, 278] on button "Filtrar" at bounding box center [713, 278] width 55 height 29
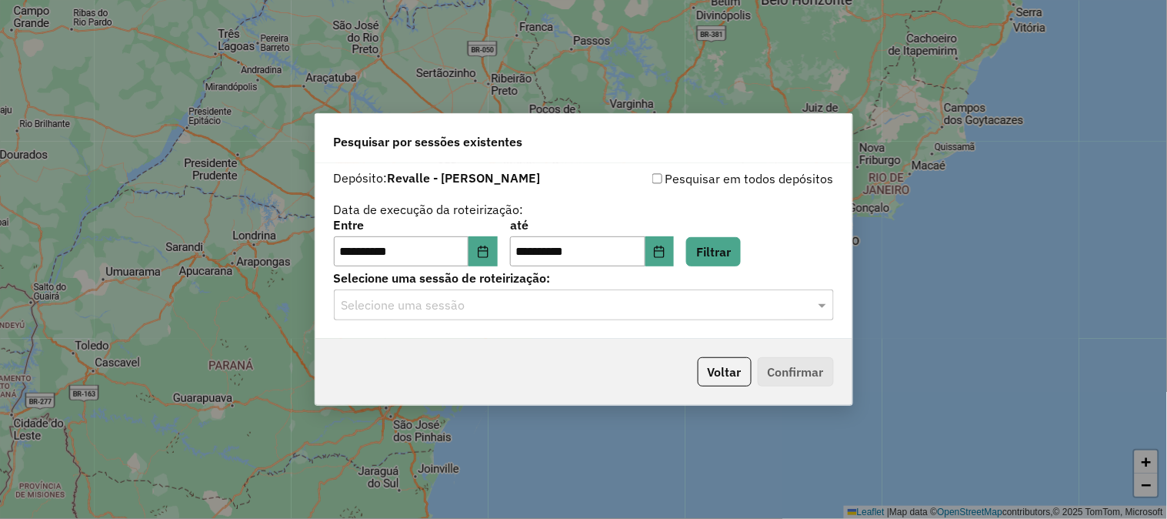
click at [565, 312] on input "text" at bounding box center [569, 305] width 454 height 18
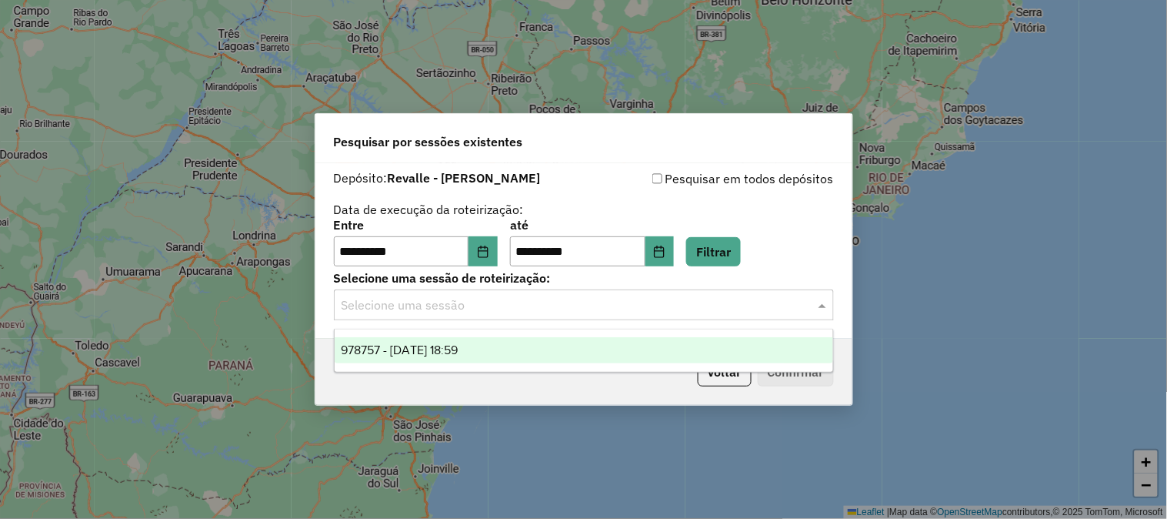
click at [505, 348] on div "978757 - 13/08/2025 18:59" at bounding box center [584, 350] width 499 height 26
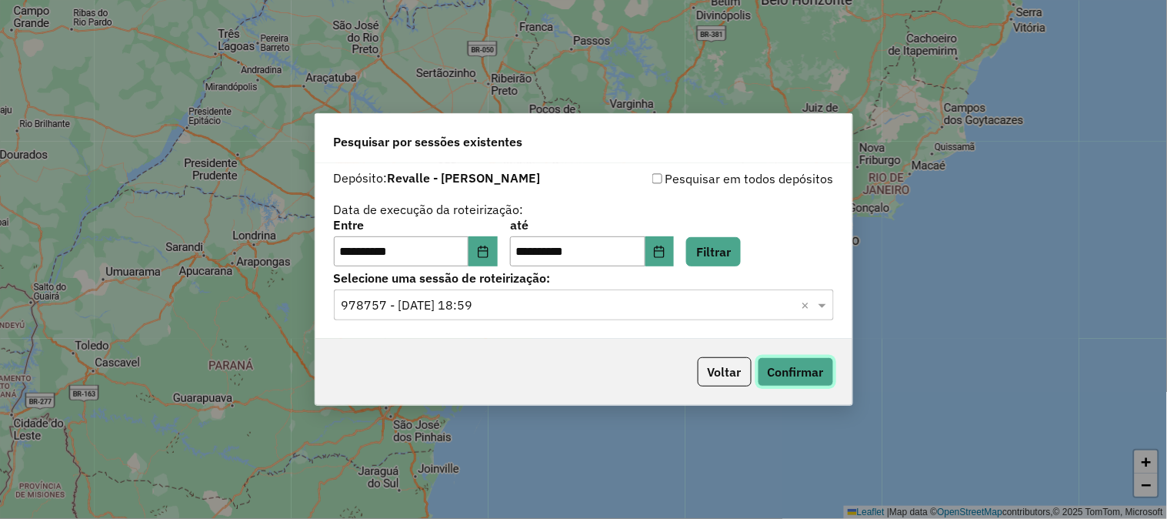
click at [804, 380] on button "Confirmar" at bounding box center [796, 371] width 76 height 29
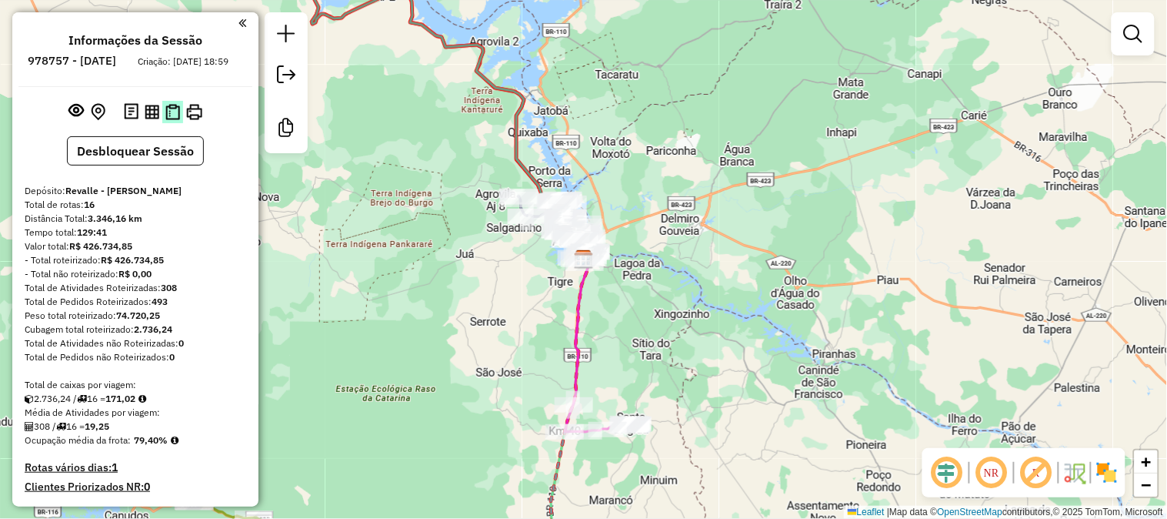
click at [167, 120] on img at bounding box center [172, 112] width 15 height 16
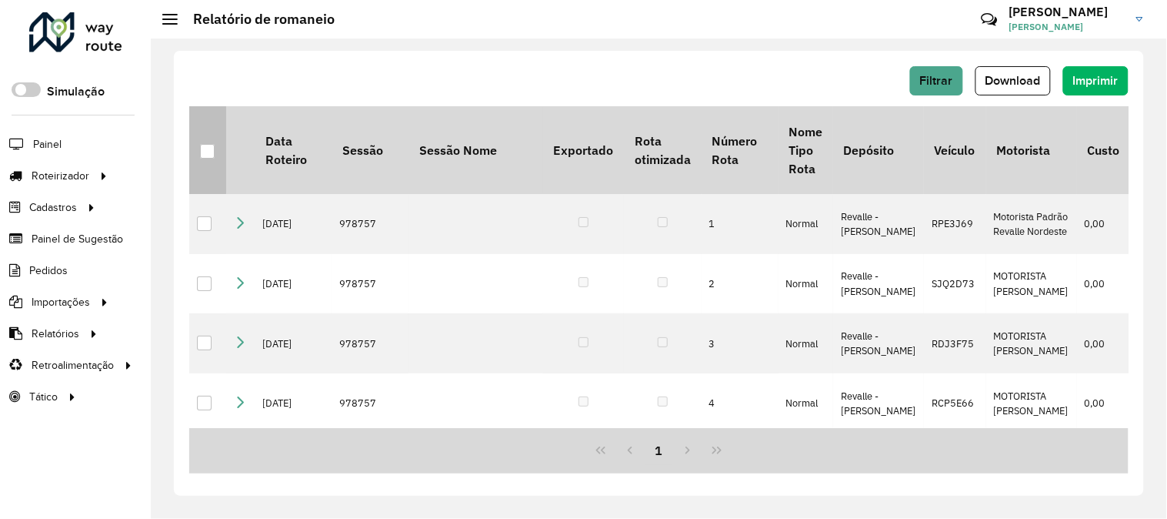
click at [212, 165] on th at bounding box center [207, 150] width 37 height 88
click at [203, 156] on div at bounding box center [207, 151] width 15 height 15
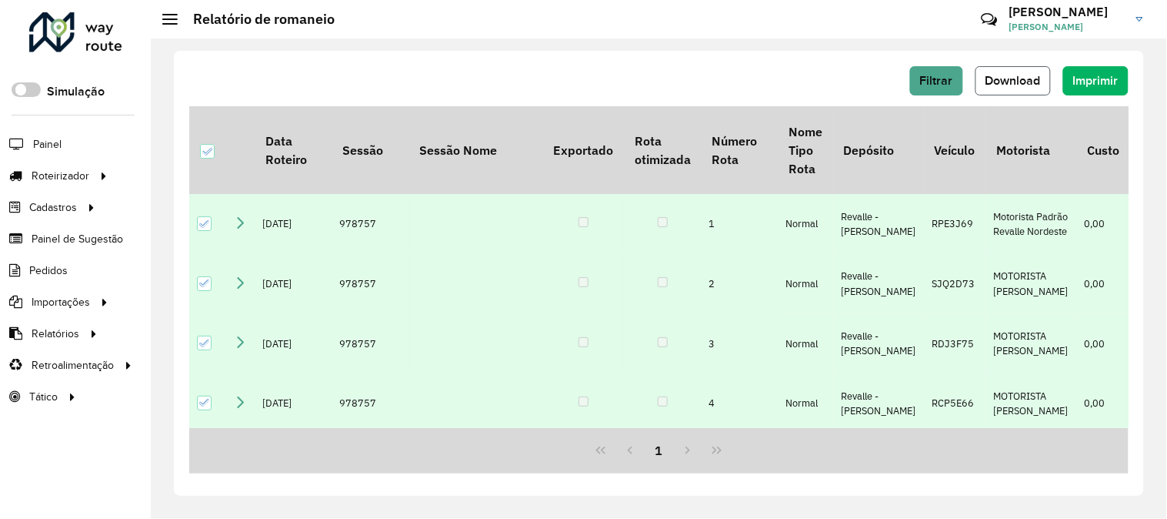
click at [1001, 75] on span "Download" at bounding box center [1013, 80] width 55 height 13
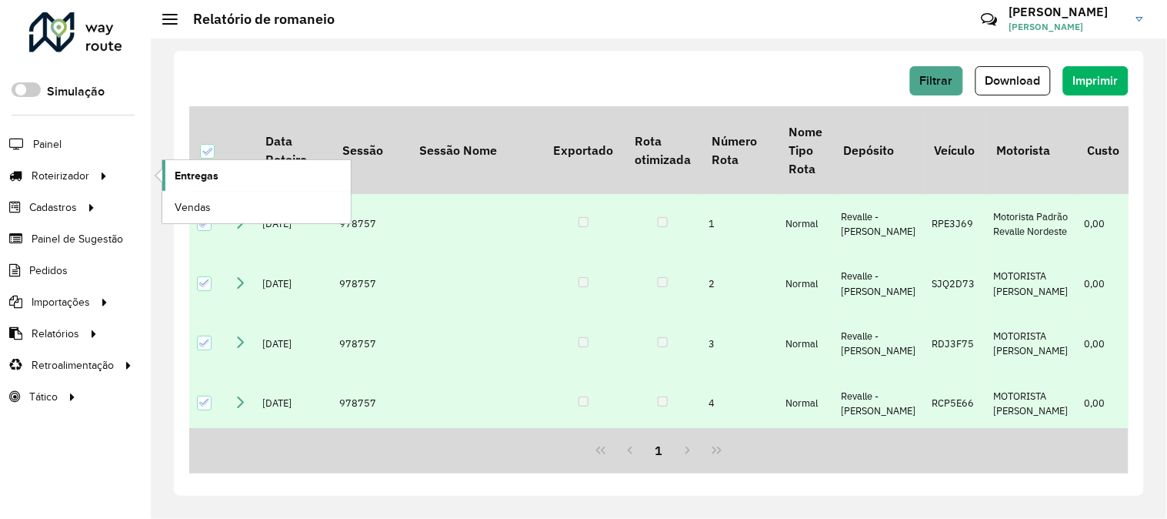
click at [257, 172] on link "Entregas" at bounding box center [256, 175] width 188 height 31
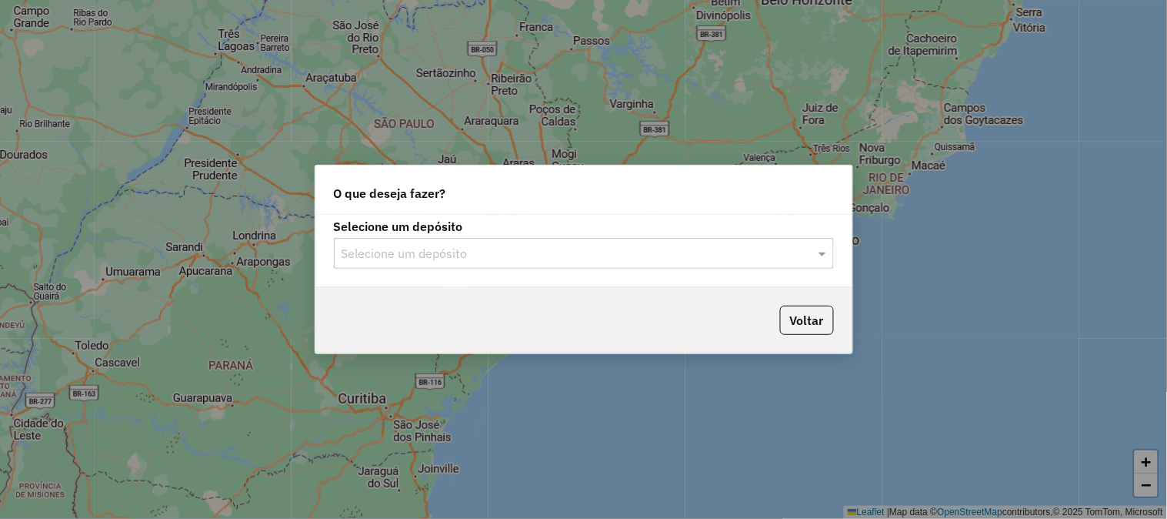
click at [449, 250] on input "text" at bounding box center [569, 254] width 454 height 18
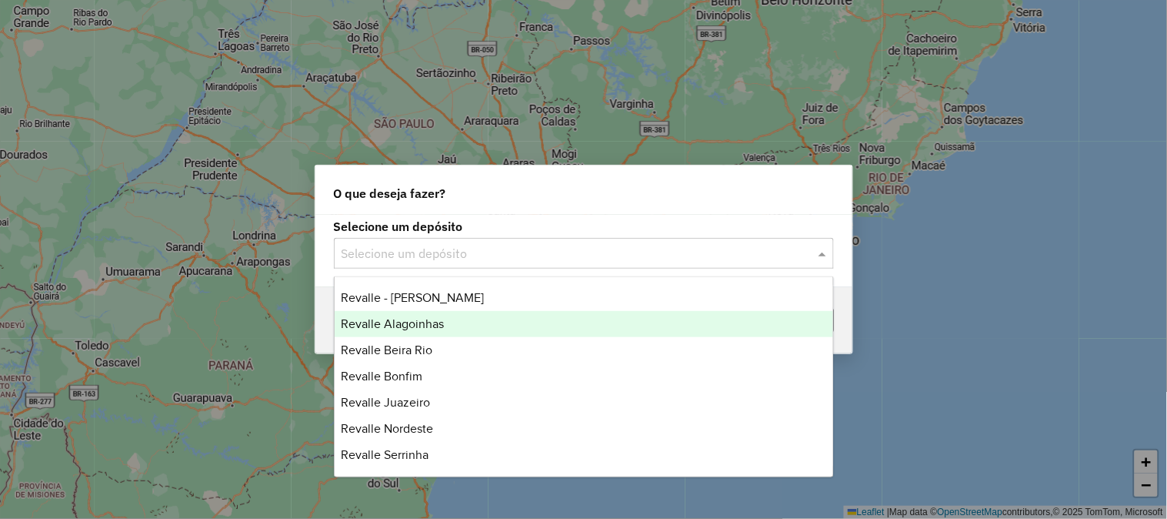
click at [435, 326] on span "Revalle Alagoinhas" at bounding box center [392, 323] width 103 height 13
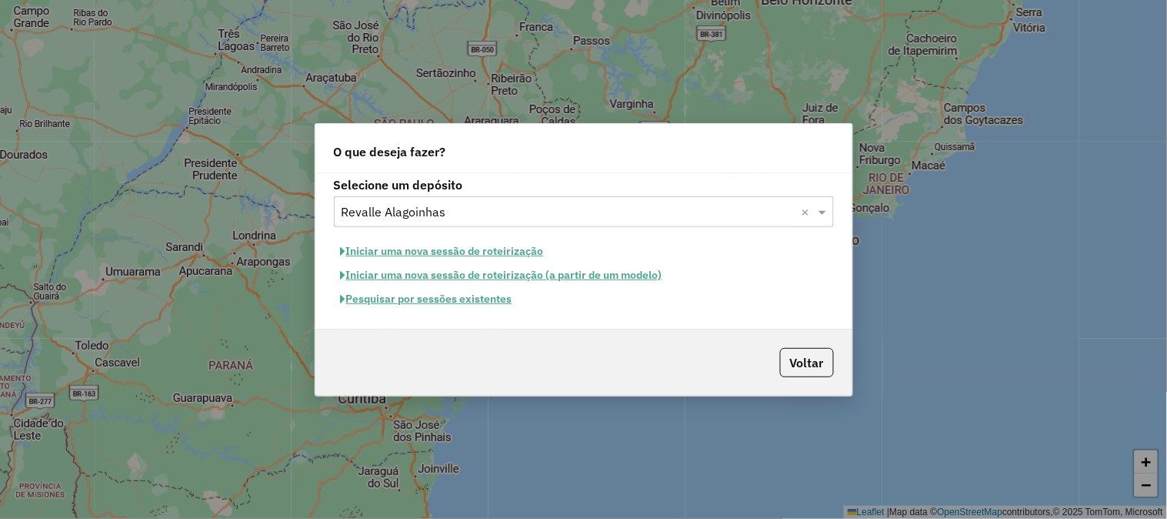
click at [492, 302] on button "Pesquisar por sessões existentes" at bounding box center [426, 299] width 185 height 24
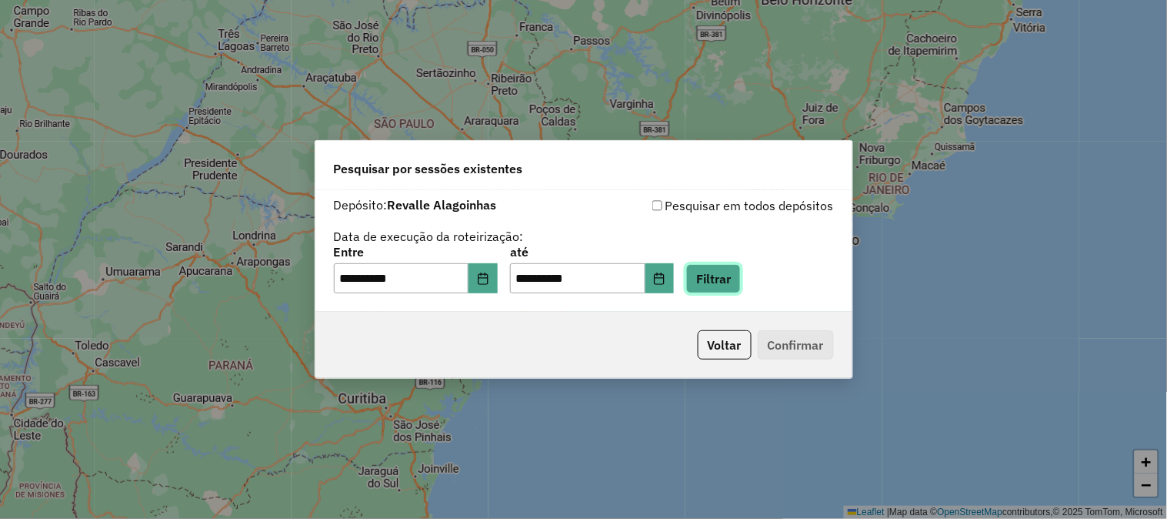
click at [731, 282] on button "Filtrar" at bounding box center [713, 278] width 55 height 29
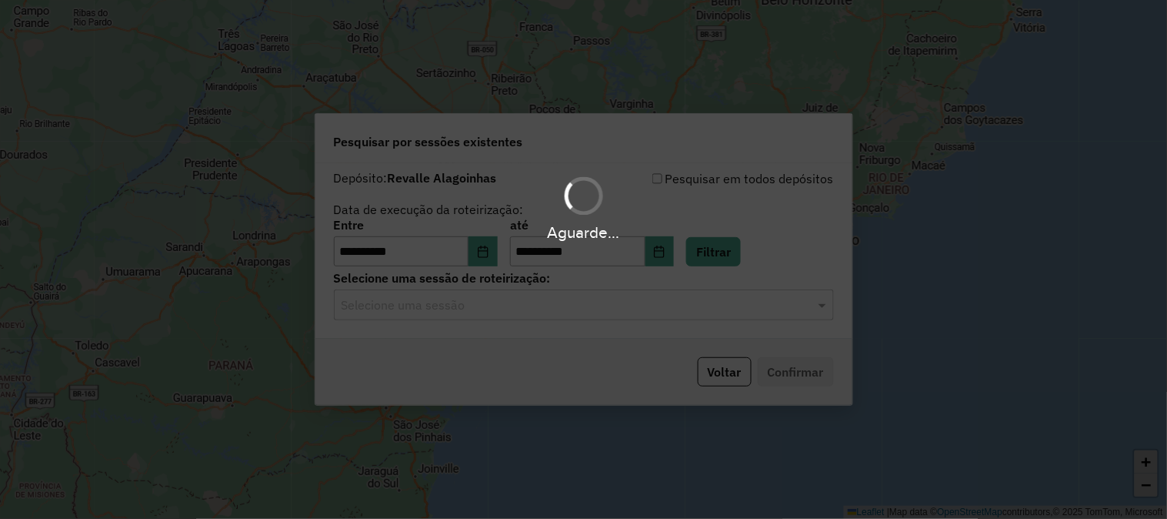
click at [524, 309] on hb-app "**********" at bounding box center [583, 259] width 1167 height 519
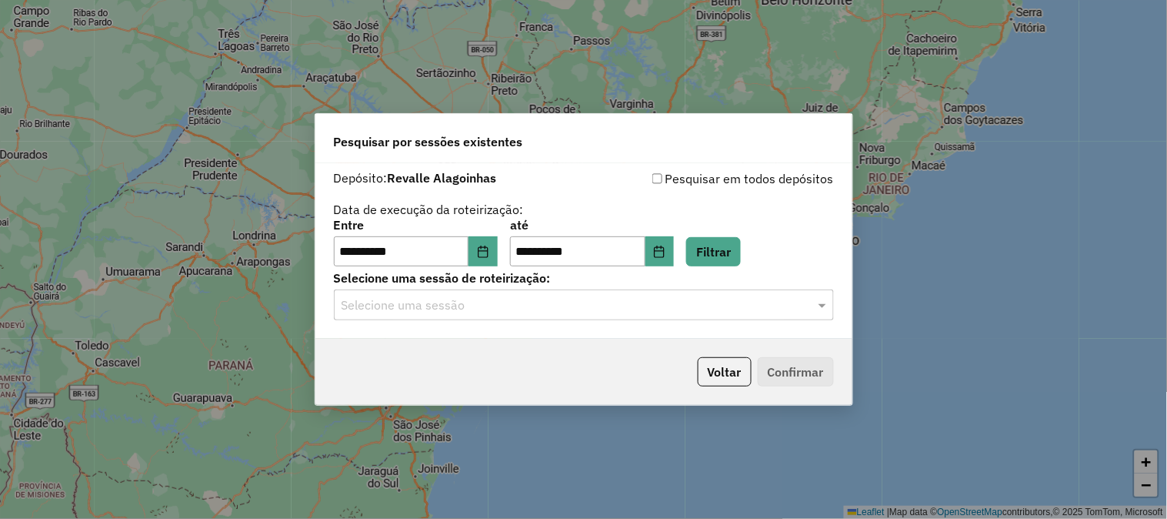
click at [687, 319] on div "Selecione uma sessão" at bounding box center [584, 304] width 500 height 31
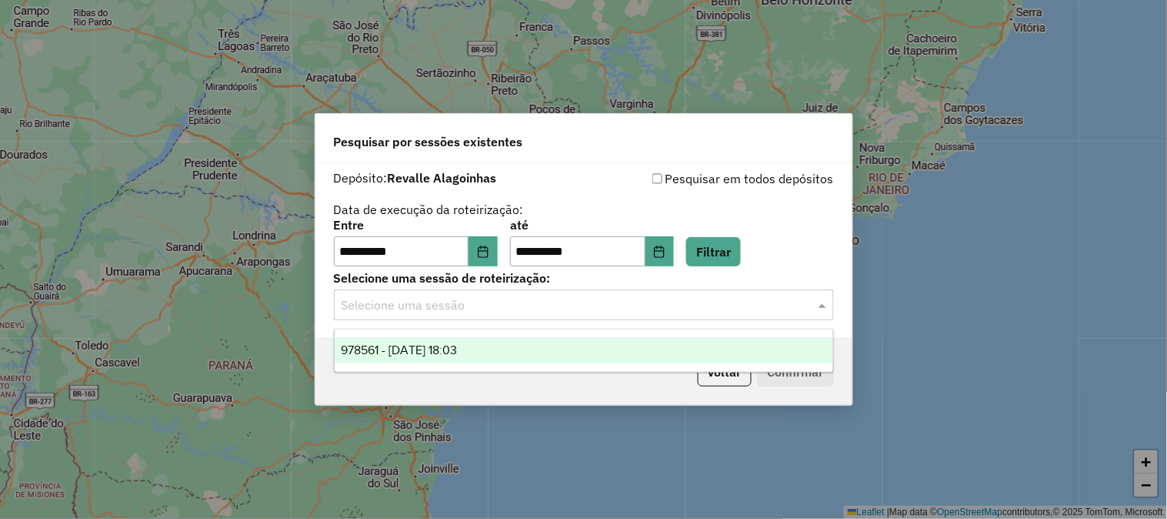
click at [582, 352] on div "978561 - 13/08/2025 18:03" at bounding box center [584, 350] width 499 height 26
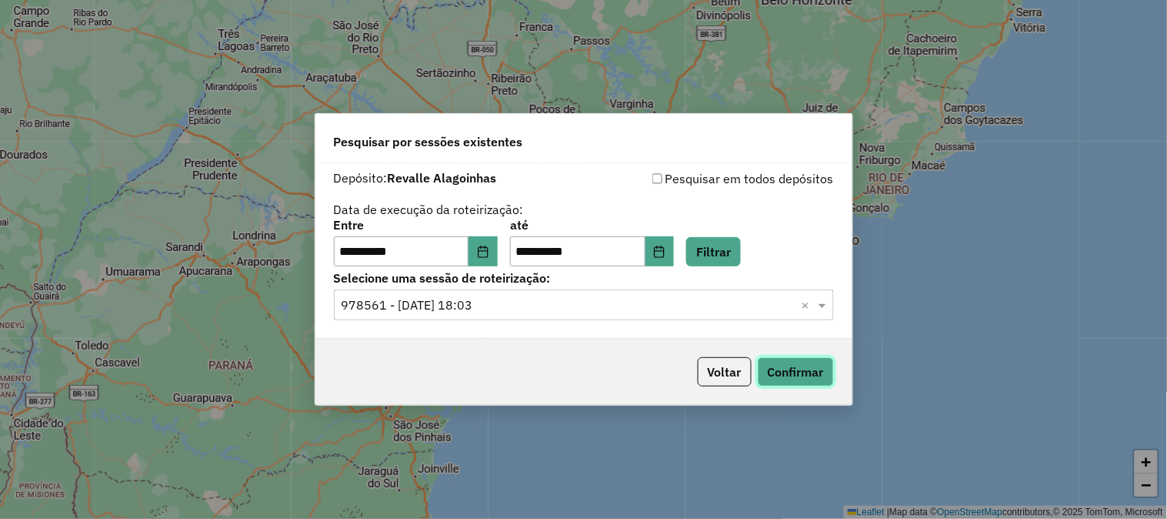
click at [819, 377] on button "Confirmar" at bounding box center [796, 371] width 76 height 29
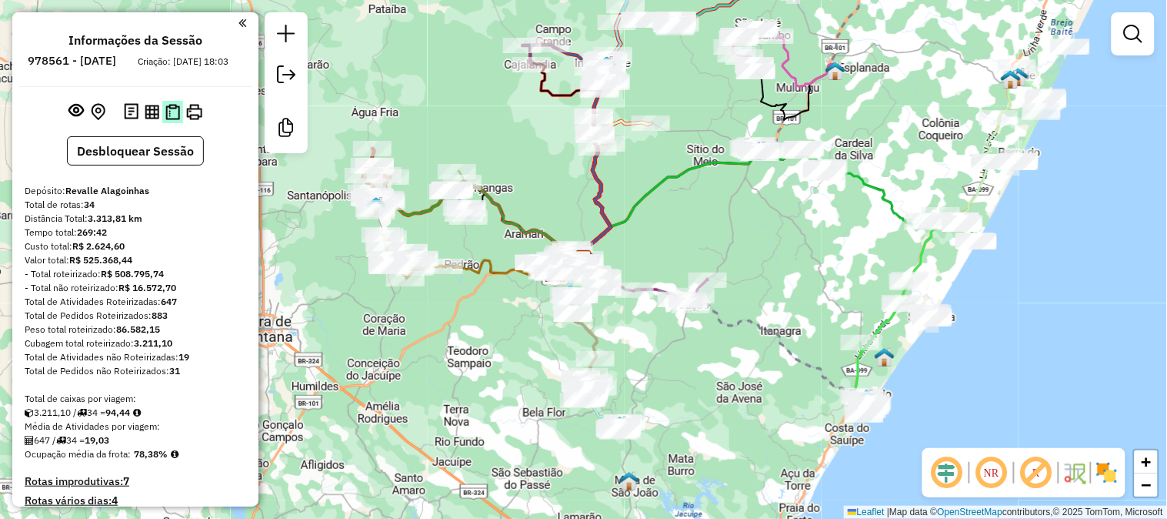
click at [172, 120] on img at bounding box center [172, 112] width 15 height 16
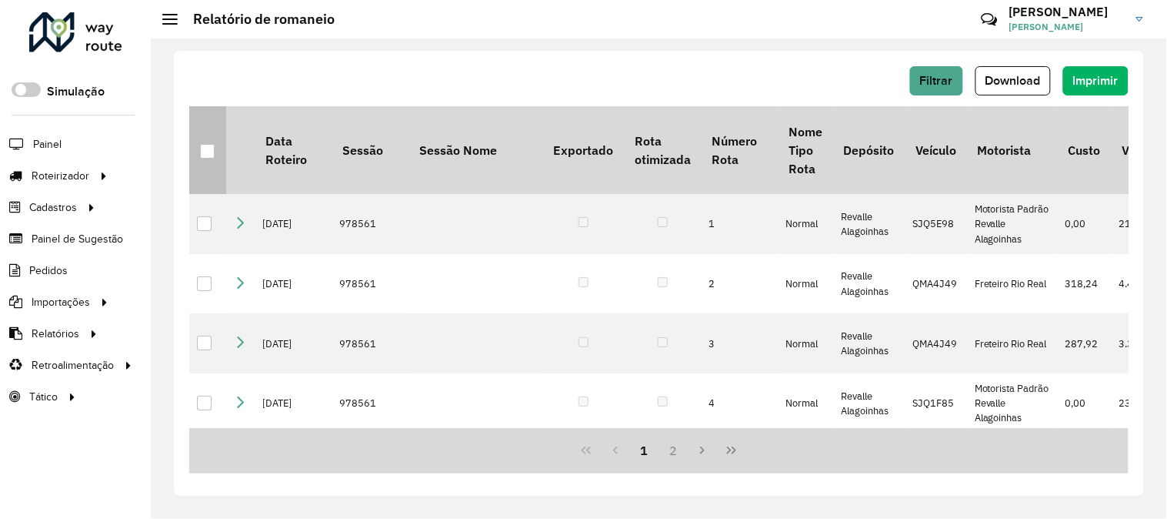
click at [209, 158] on div at bounding box center [207, 151] width 15 height 15
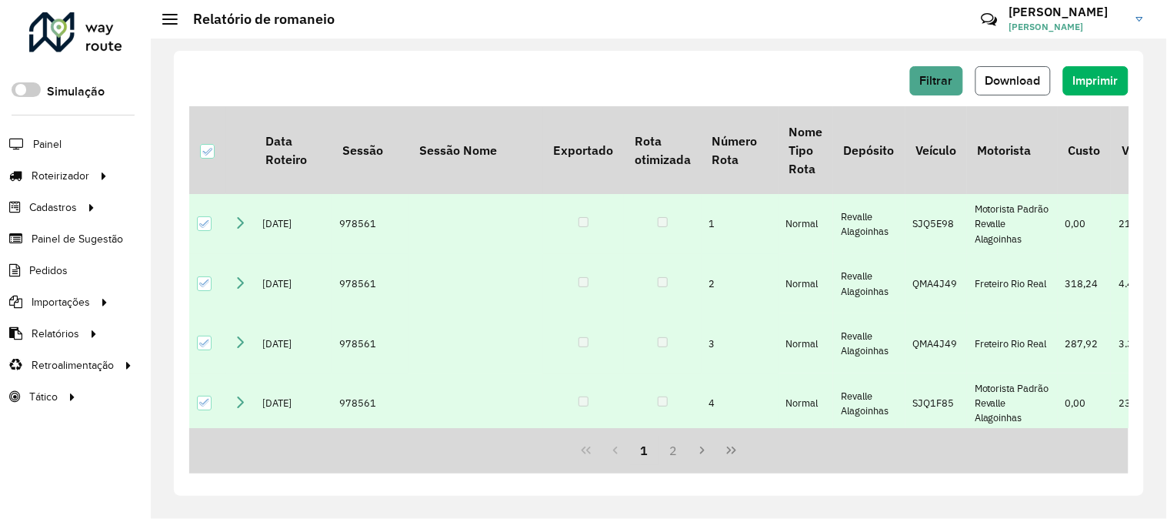
click at [1026, 77] on span "Download" at bounding box center [1013, 80] width 55 height 13
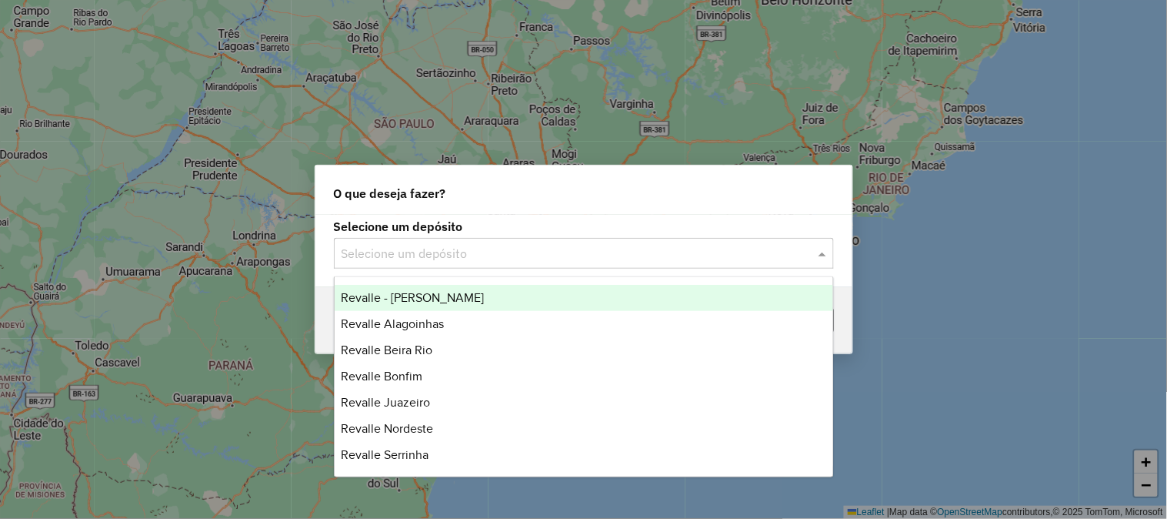
click at [446, 239] on div "Selecione um depósito" at bounding box center [584, 253] width 500 height 31
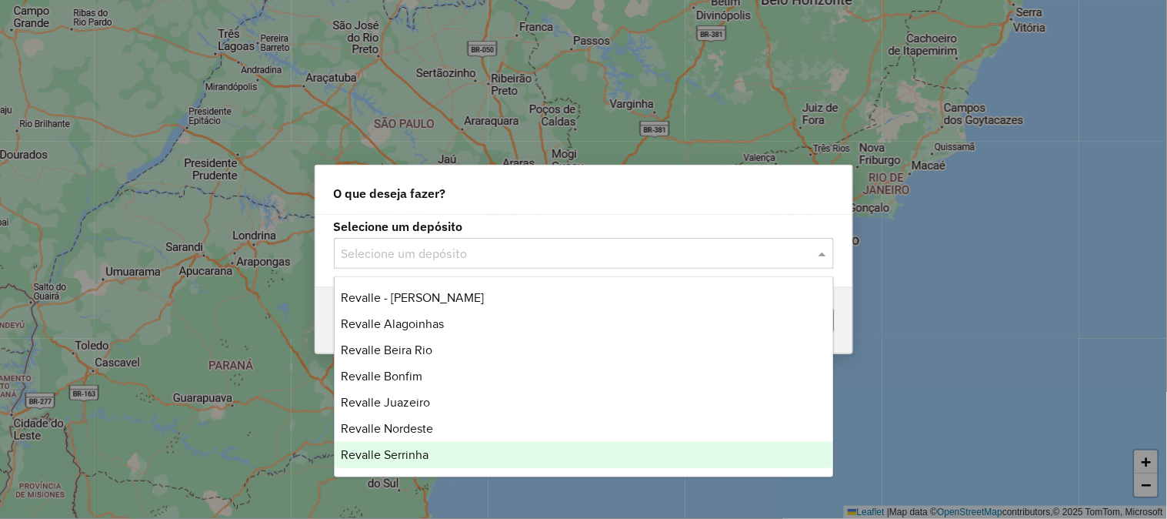
click at [381, 465] on div "Revalle Serrinha" at bounding box center [584, 455] width 499 height 26
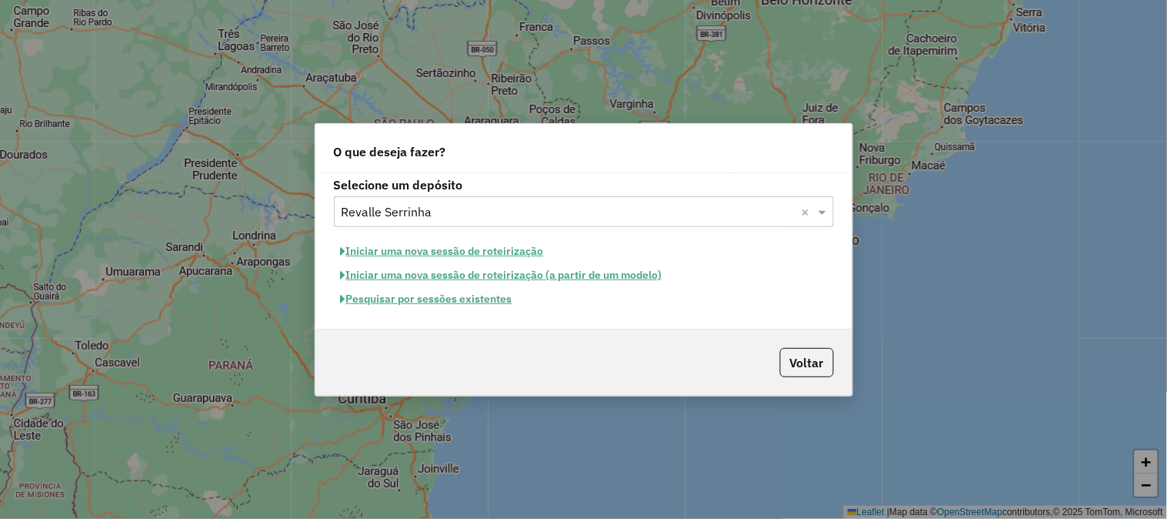
click at [483, 302] on button "Pesquisar por sessões existentes" at bounding box center [426, 299] width 185 height 24
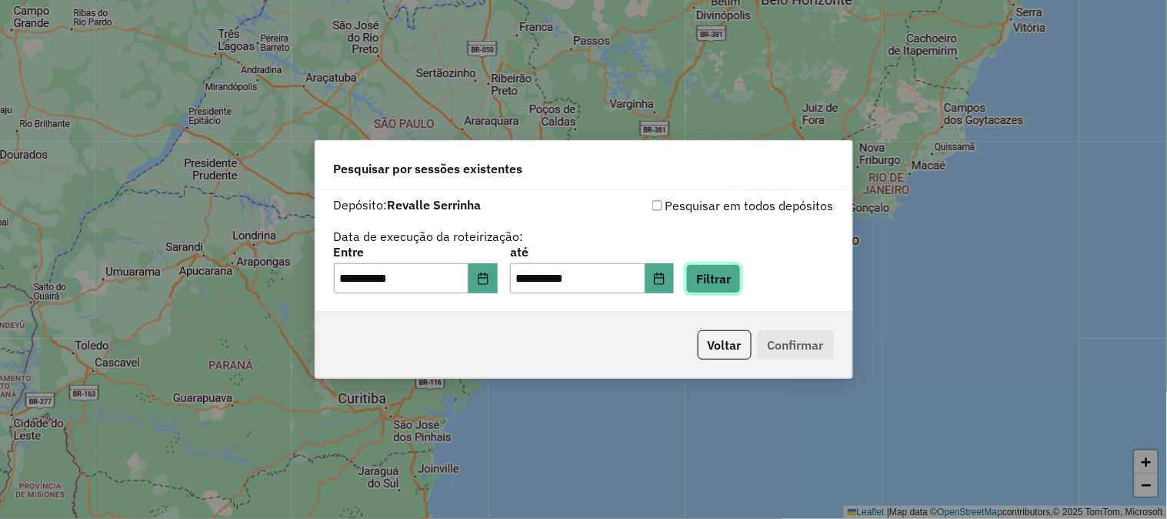
click at [729, 279] on button "Filtrar" at bounding box center [713, 278] width 55 height 29
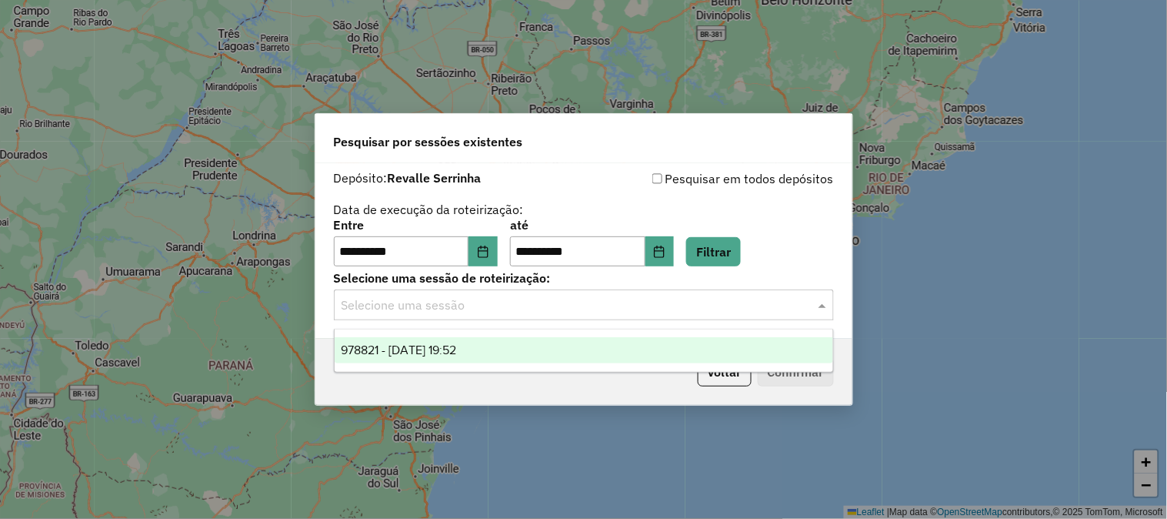
click at [636, 316] on div "Selecione uma sessão" at bounding box center [584, 304] width 500 height 31
click at [582, 357] on div "978821 - [DATE] 19:52" at bounding box center [584, 350] width 499 height 26
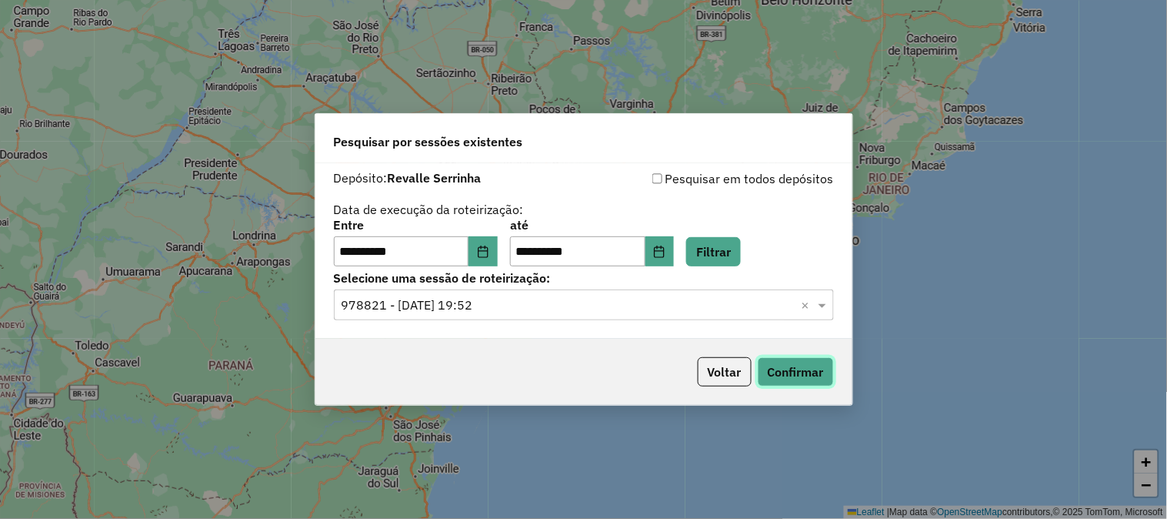
click at [786, 372] on button "Confirmar" at bounding box center [796, 371] width 76 height 29
click at [802, 378] on button "Confirmar" at bounding box center [796, 371] width 76 height 29
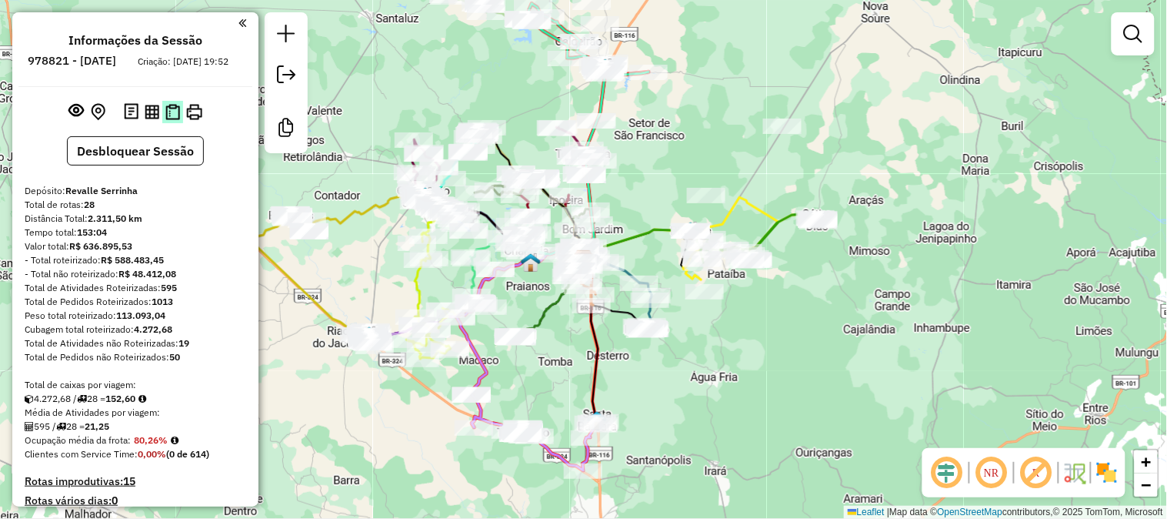
click at [178, 118] on button at bounding box center [172, 112] width 21 height 22
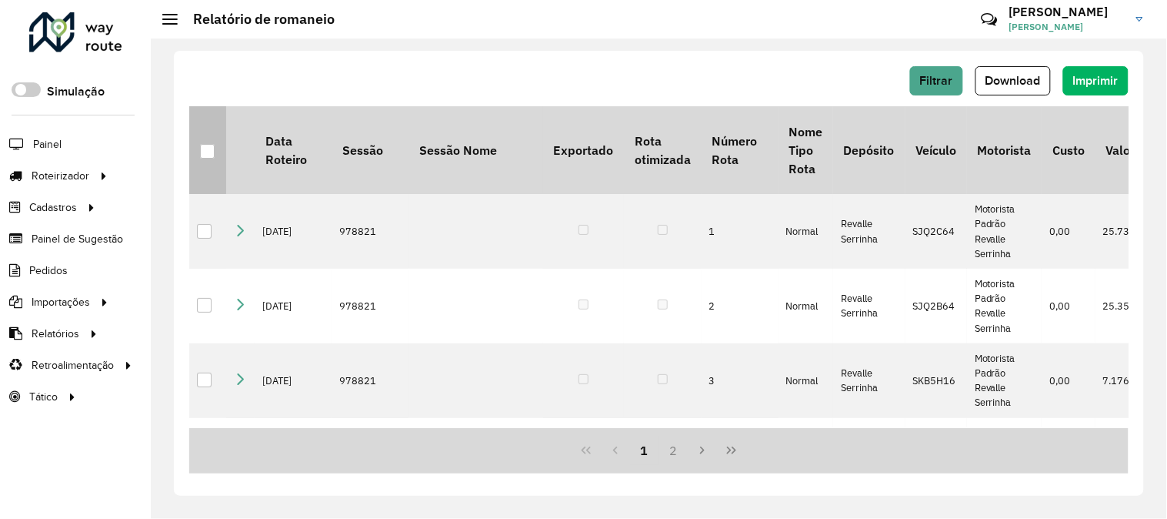
click at [208, 155] on div at bounding box center [207, 151] width 15 height 15
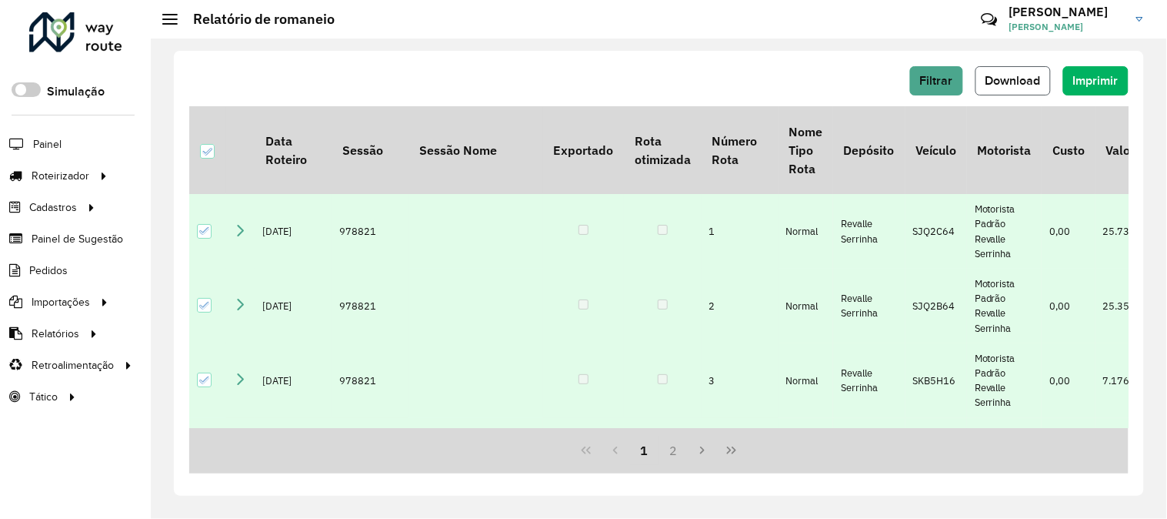
click at [1012, 79] on span "Download" at bounding box center [1013, 80] width 55 height 13
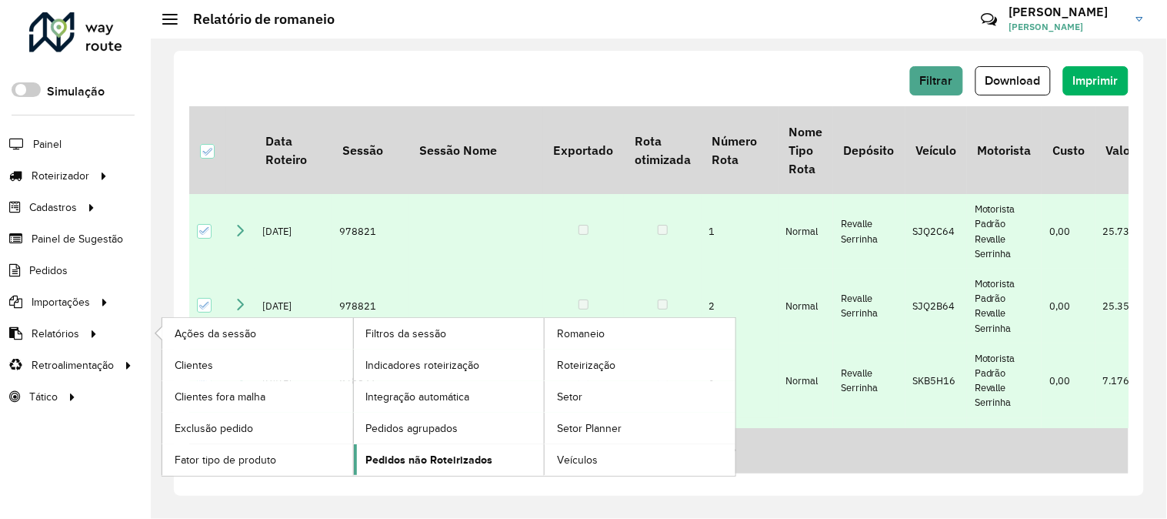
click at [460, 457] on span "Pedidos não Roteirizados" at bounding box center [429, 460] width 127 height 16
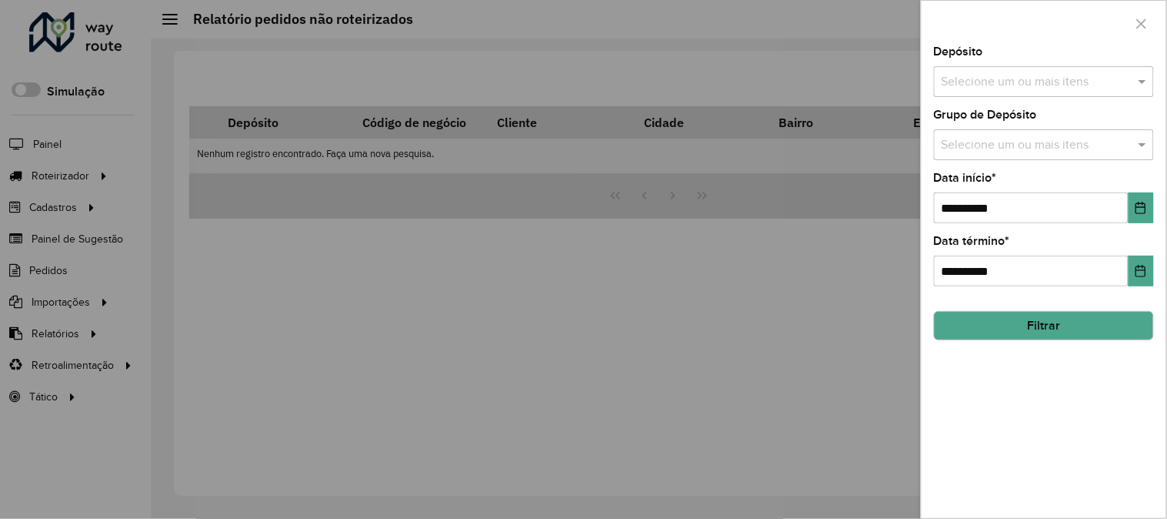
click at [1072, 74] on input "text" at bounding box center [1036, 82] width 197 height 18
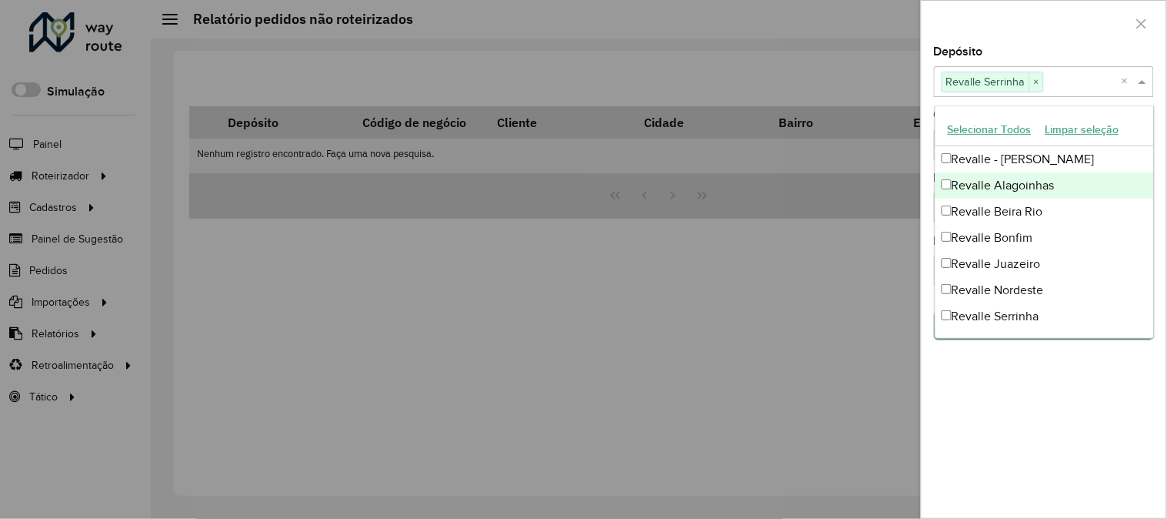
click at [956, 188] on div "Revalle Alagoinhas" at bounding box center [1045, 185] width 219 height 26
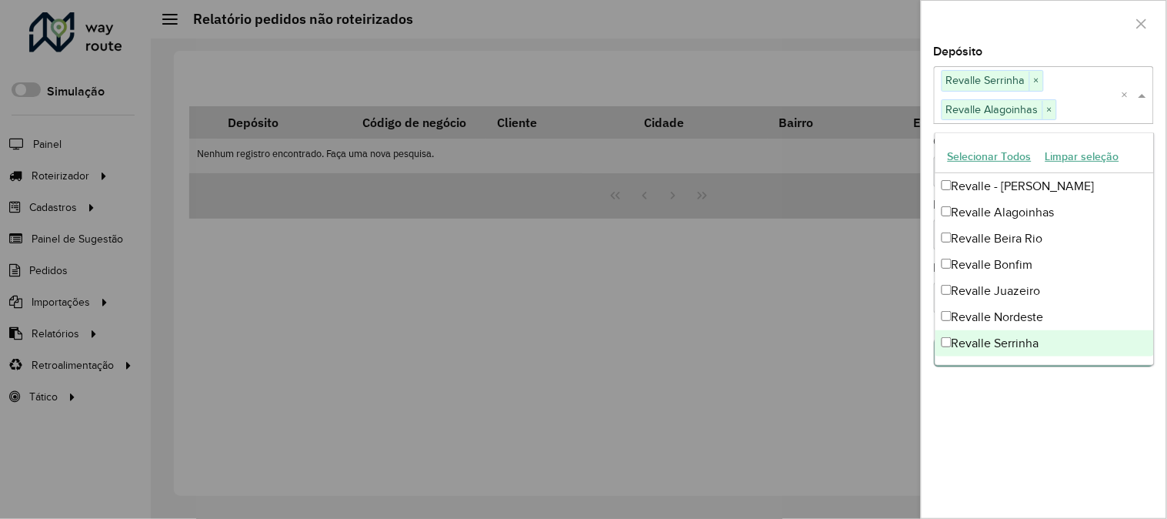
click at [1070, 465] on div "**********" at bounding box center [1044, 282] width 245 height 472
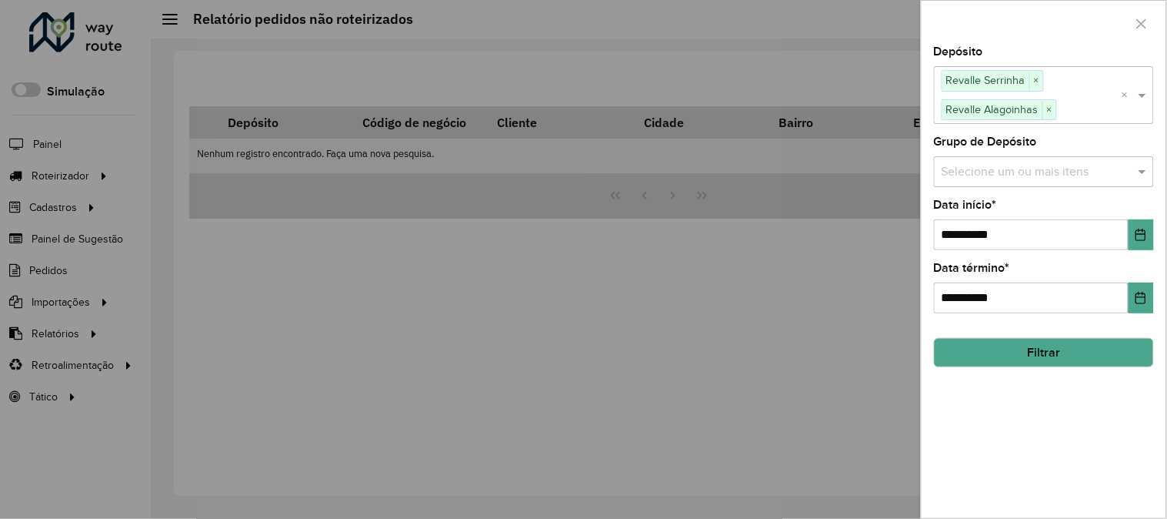
click at [1013, 165] on input "text" at bounding box center [1036, 171] width 197 height 18
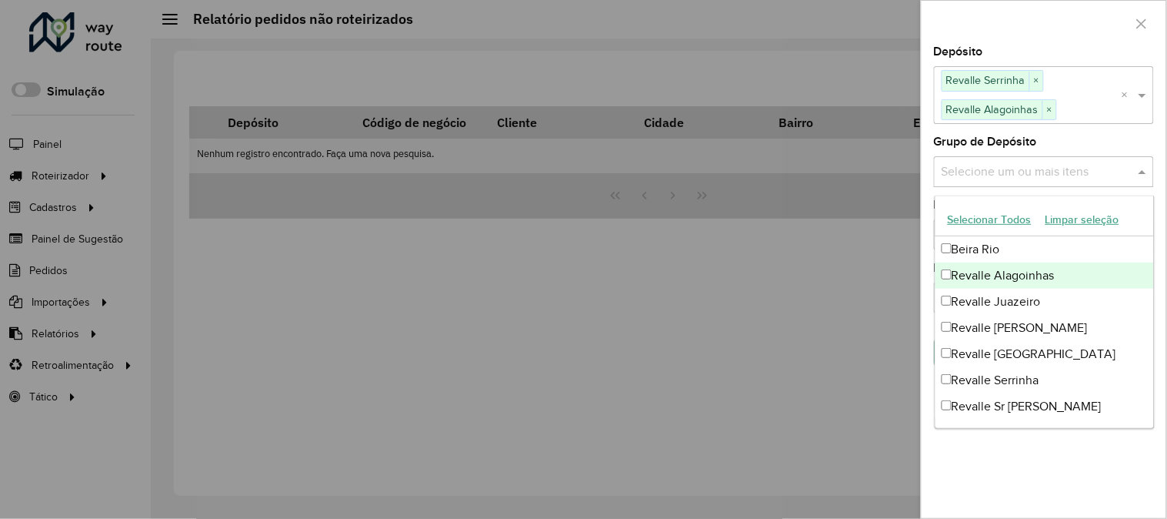
click at [980, 275] on div "Revalle Alagoinhas" at bounding box center [1045, 275] width 219 height 26
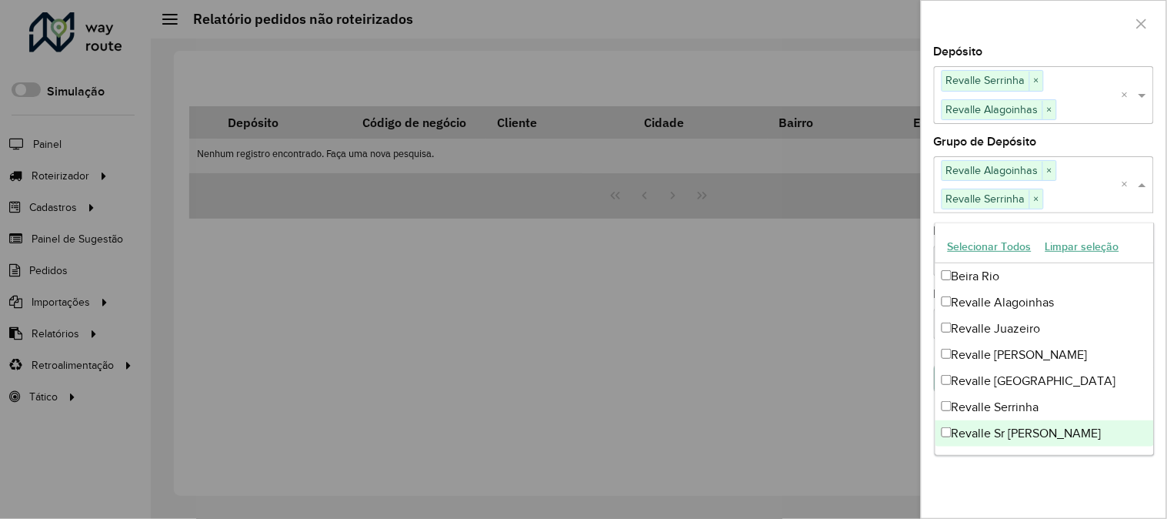
click at [978, 489] on div "**********" at bounding box center [1044, 282] width 245 height 472
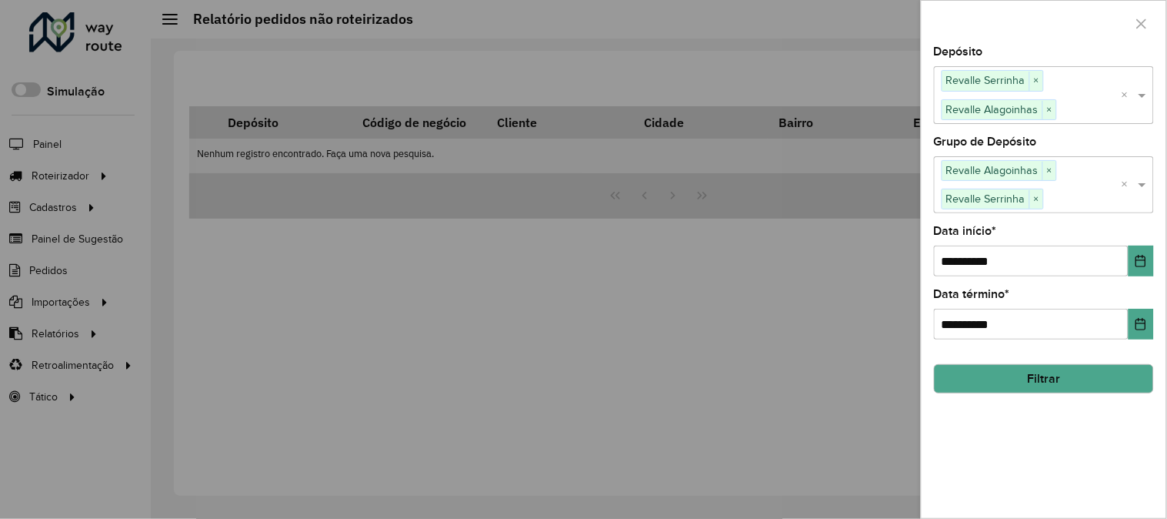
click at [1025, 382] on button "Filtrar" at bounding box center [1044, 378] width 220 height 29
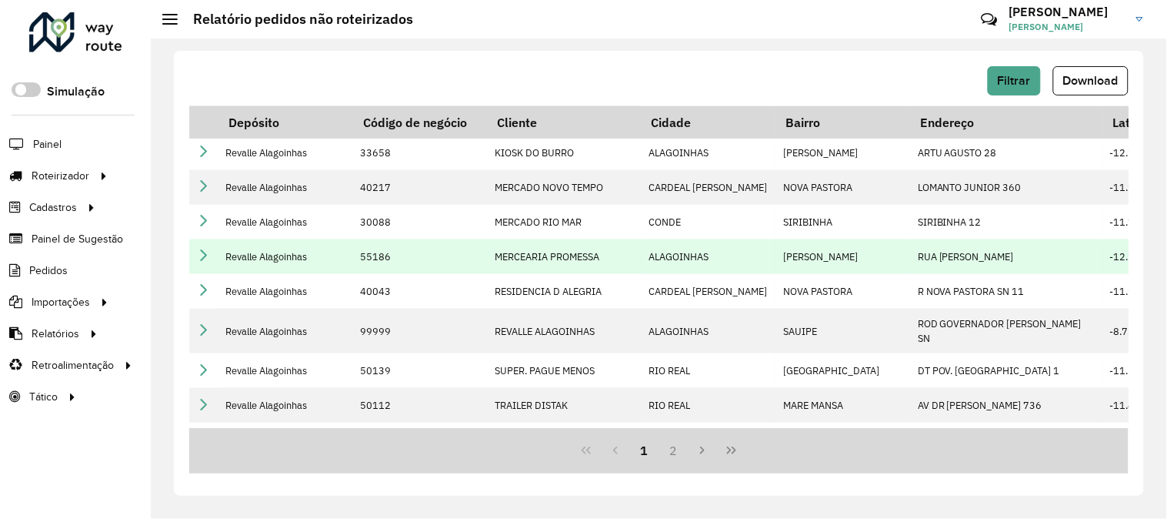
scroll to position [427, 0]
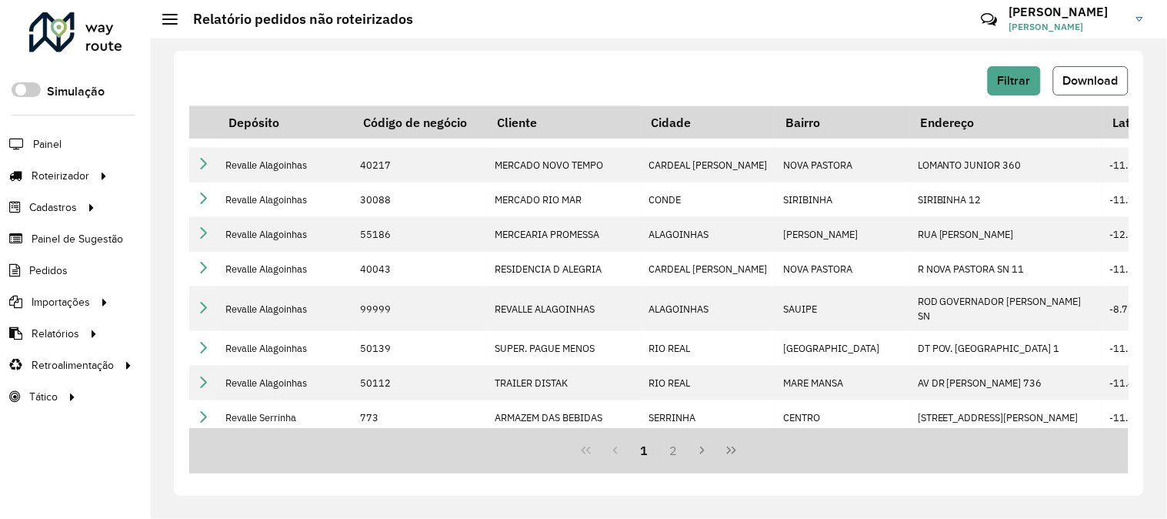
click at [1078, 82] on span "Download" at bounding box center [1090, 80] width 55 height 13
